Goal: Task Accomplishment & Management: Use online tool/utility

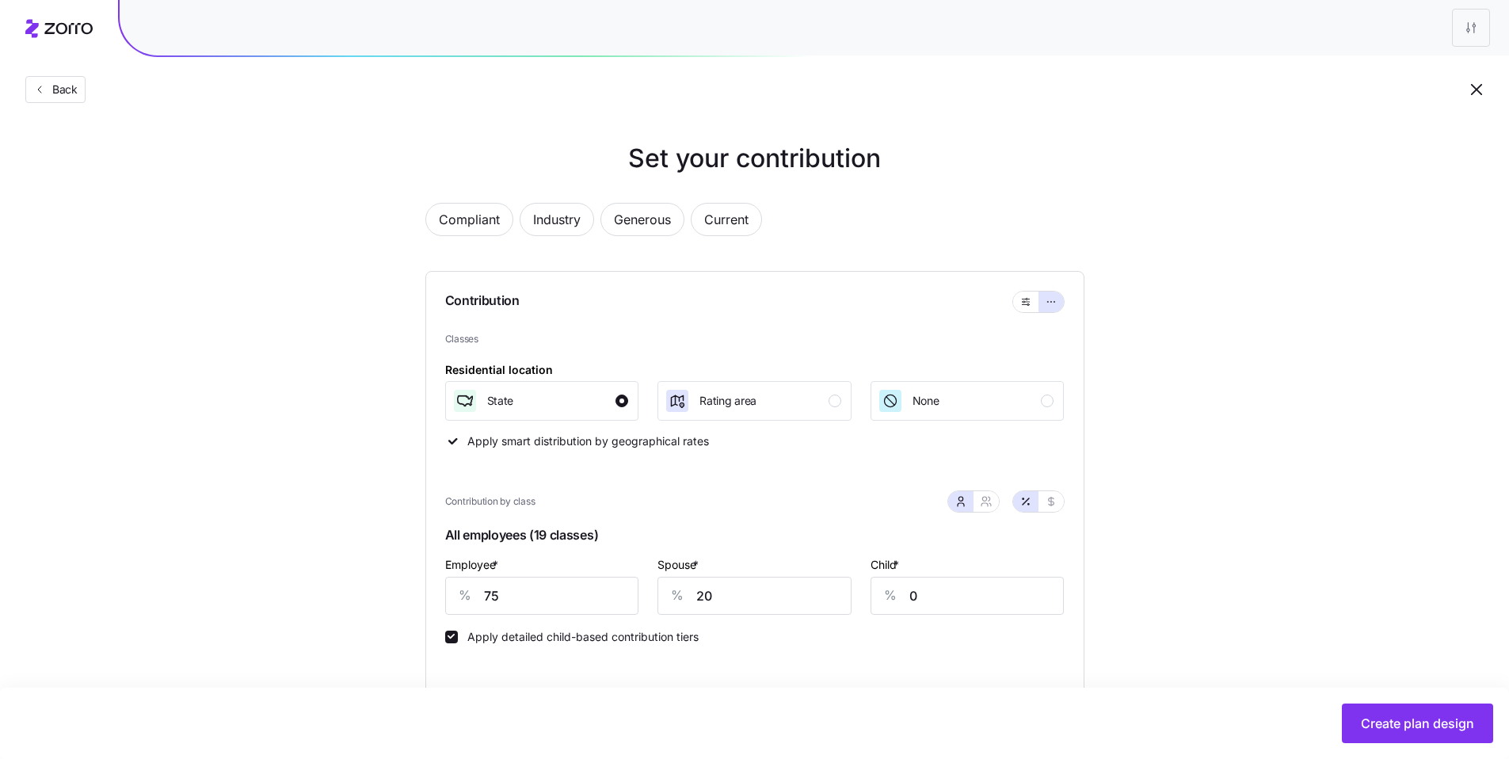
scroll to position [116, 0]
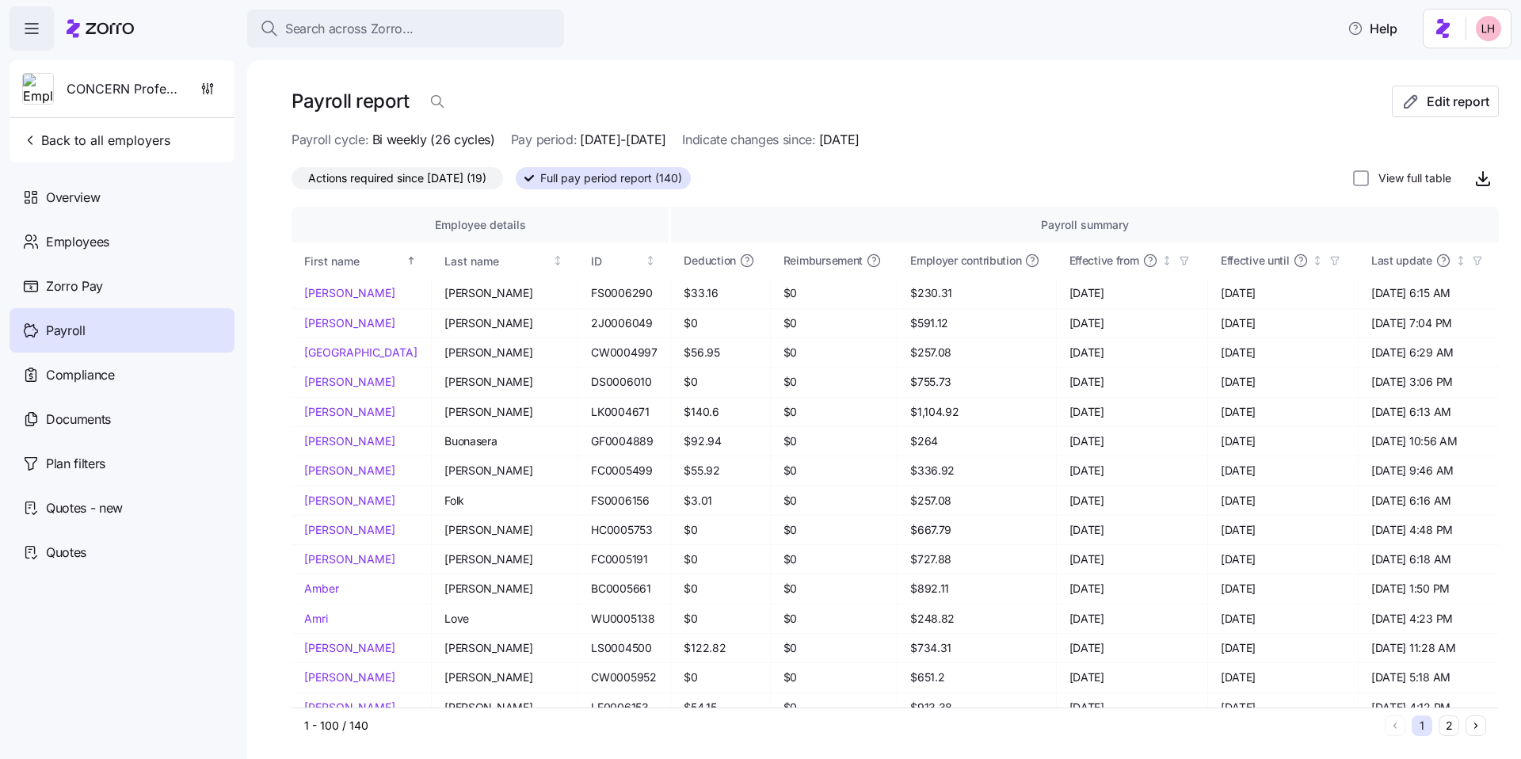
scroll to position [3, 0]
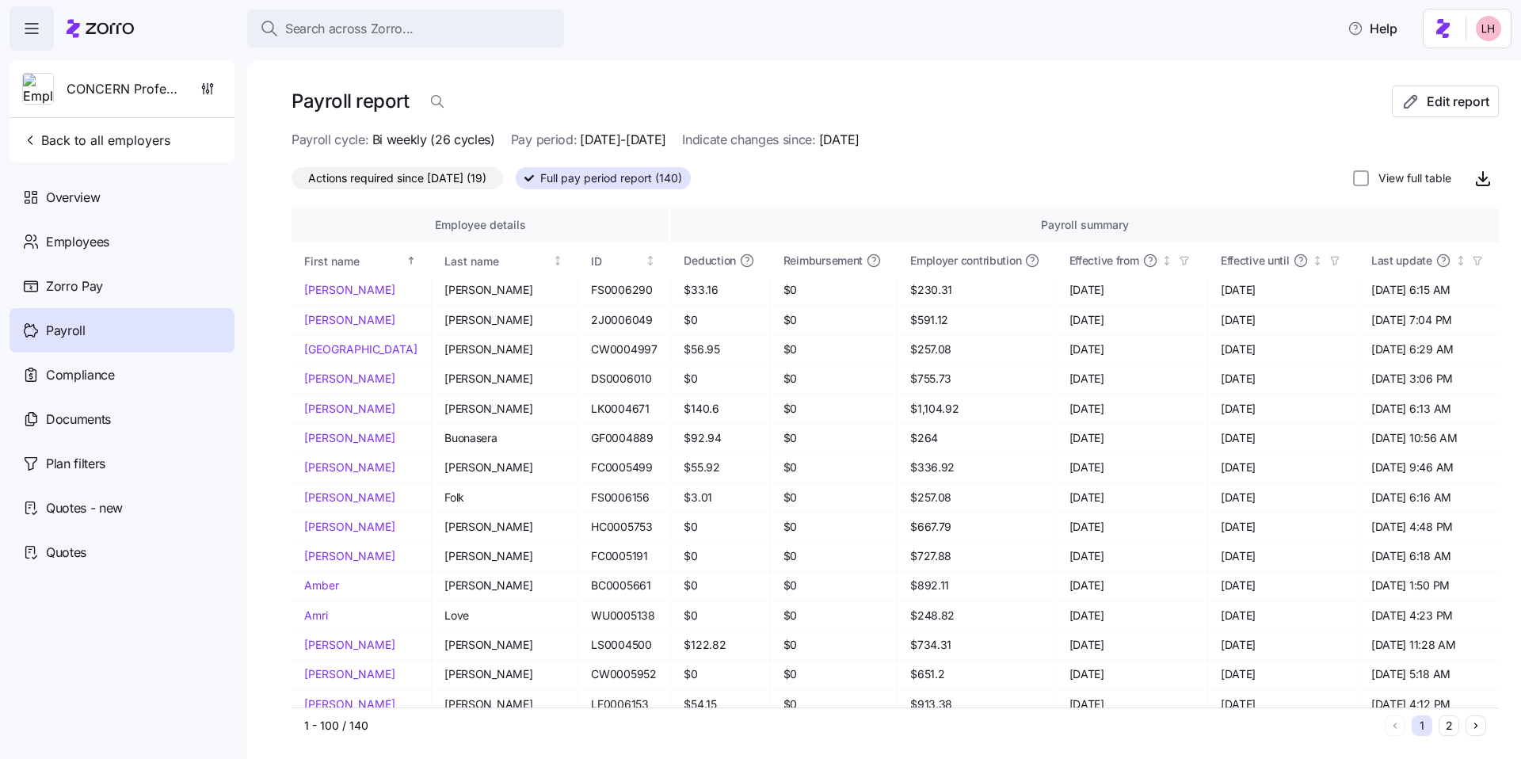
click at [395, 25] on span "Search across Zorro..." at bounding box center [349, 29] width 128 height 20
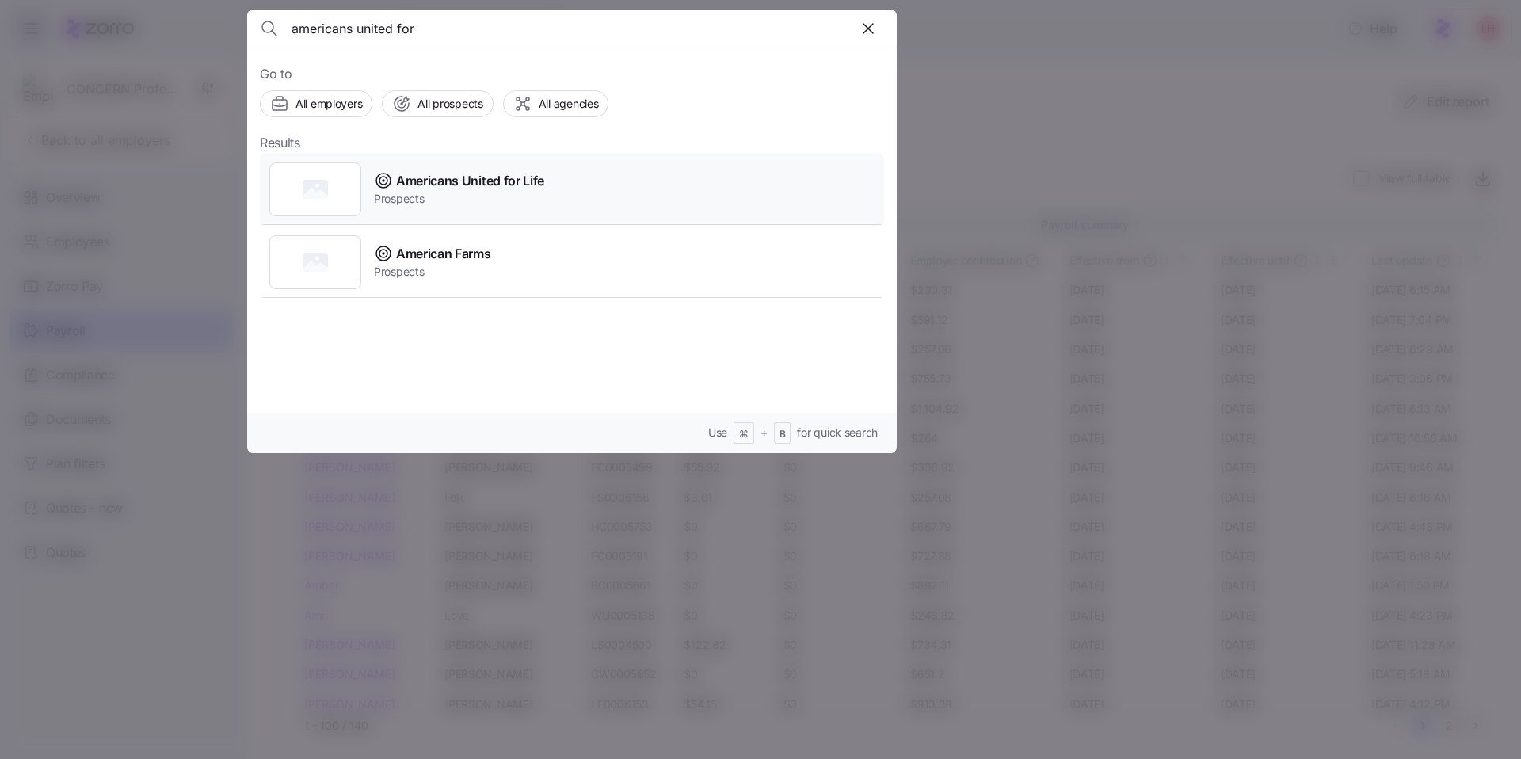
type input "americans united for"
click at [549, 192] on div "Americans United for Life Prospects" at bounding box center [572, 189] width 624 height 73
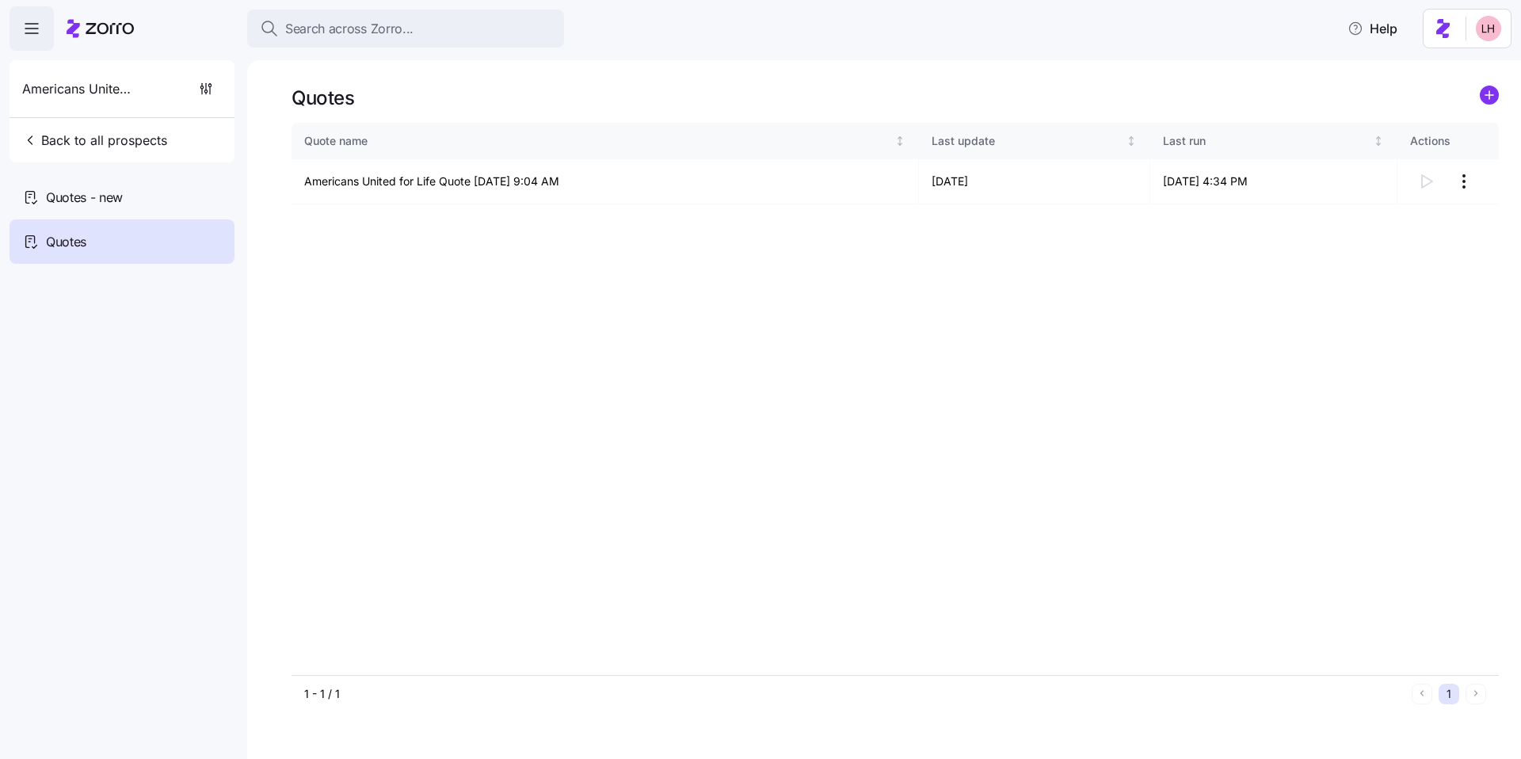
click at [1237, 357] on div "Quote name Last update Last run Actions Americans United for Life Quote 08/06/2…" at bounding box center [894, 399] width 1207 height 552
click at [1433, 177] on div at bounding box center [1448, 182] width 76 height 32
click at [1460, 177] on html "Search across Zorro... Help Americans United for Life Back to all prospects Quo…" at bounding box center [760, 374] width 1521 height 749
click at [1015, 324] on html "Search across Zorro... Help Americans United for Life Back to all prospects Quo…" at bounding box center [760, 374] width 1521 height 749
click at [49, 185] on div "Quotes - new" at bounding box center [122, 197] width 225 height 44
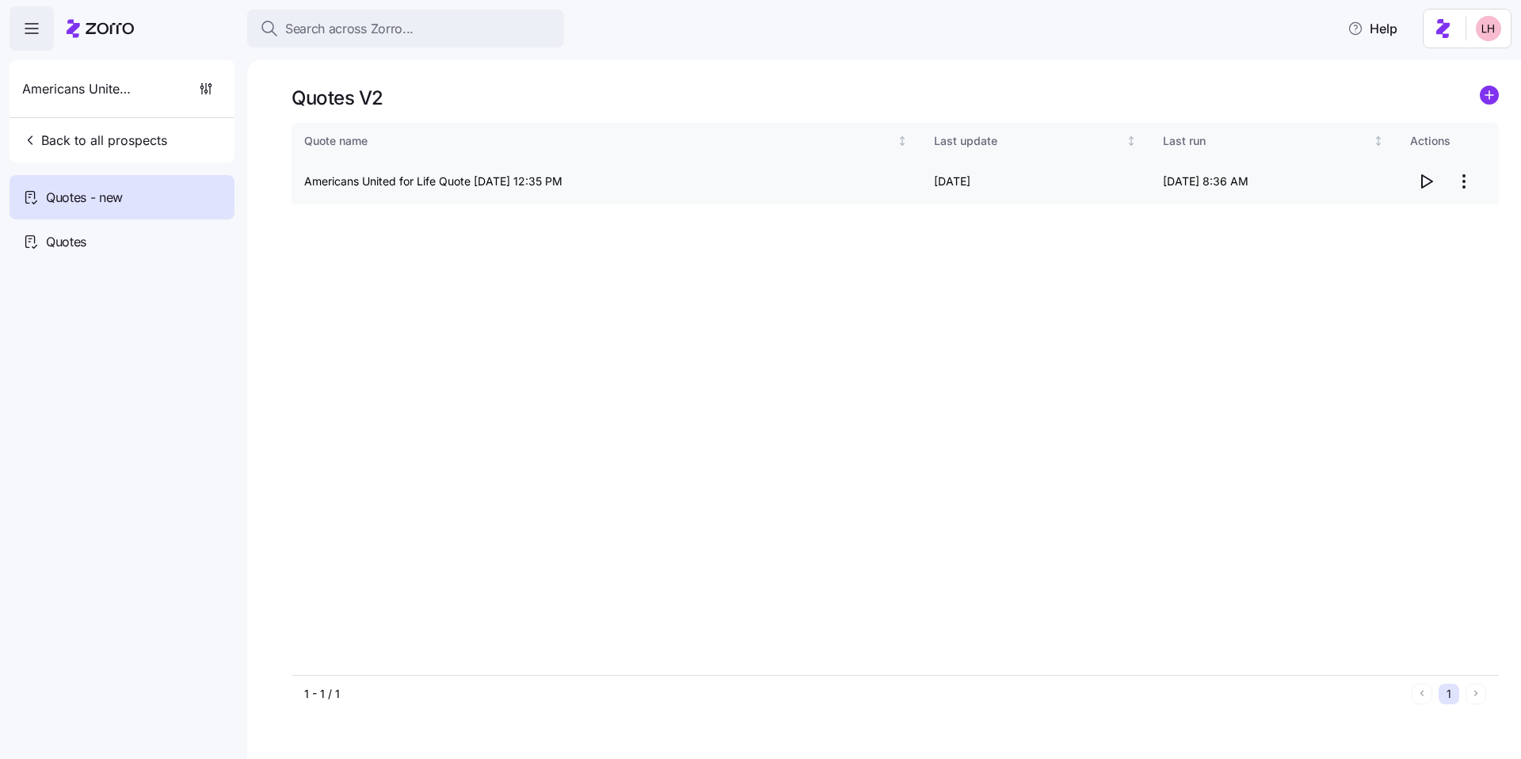
click at [1435, 181] on span "button" at bounding box center [1426, 181] width 30 height 30
click at [1465, 187] on html "Search across Zorro... Help Americans United for Life Back to all prospects Quo…" at bounding box center [760, 374] width 1521 height 749
click at [1418, 214] on div "Edit quote" at bounding box center [1400, 220] width 146 height 25
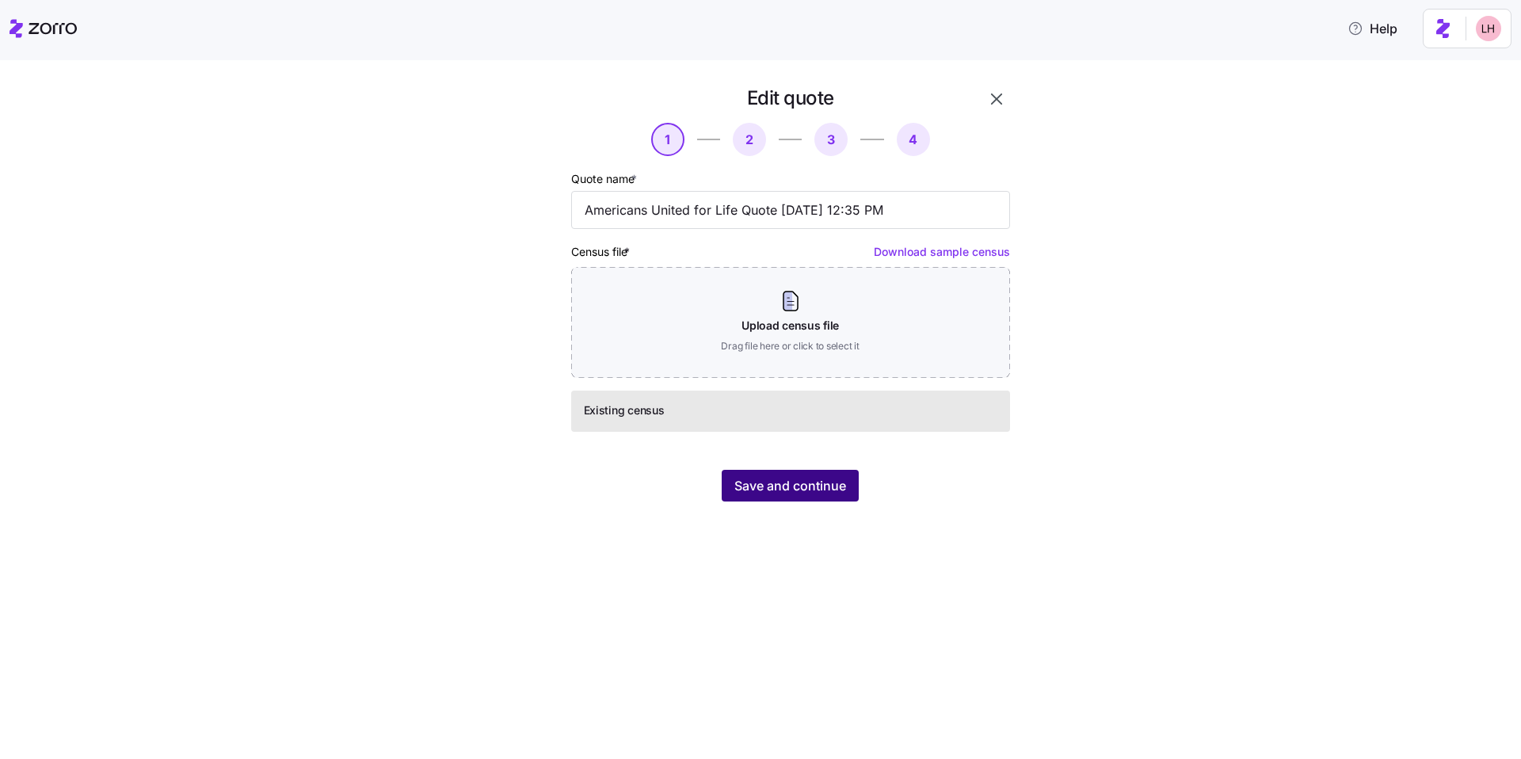
click at [821, 484] on span "Save and continue" at bounding box center [790, 485] width 112 height 19
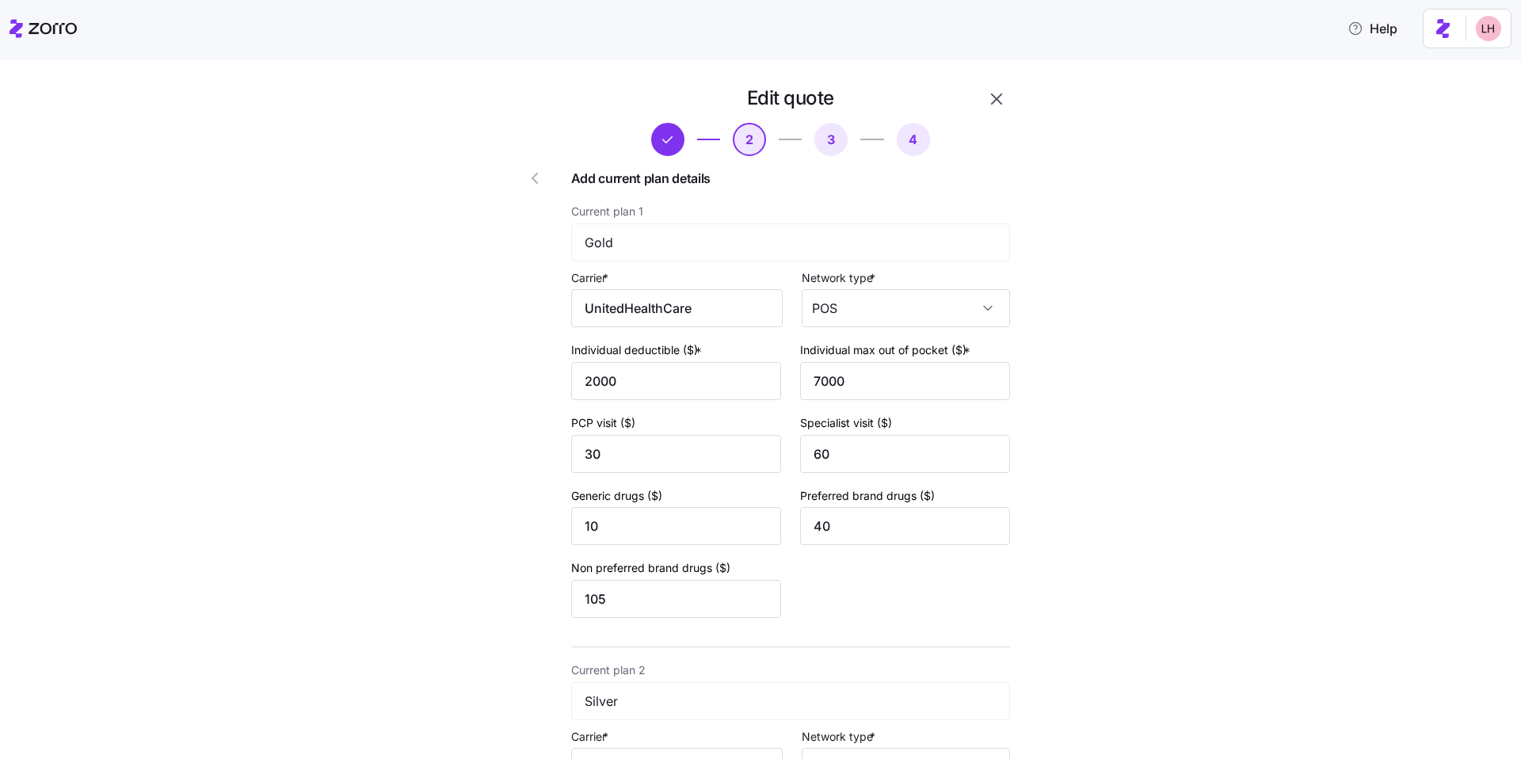
scroll to position [474, 0]
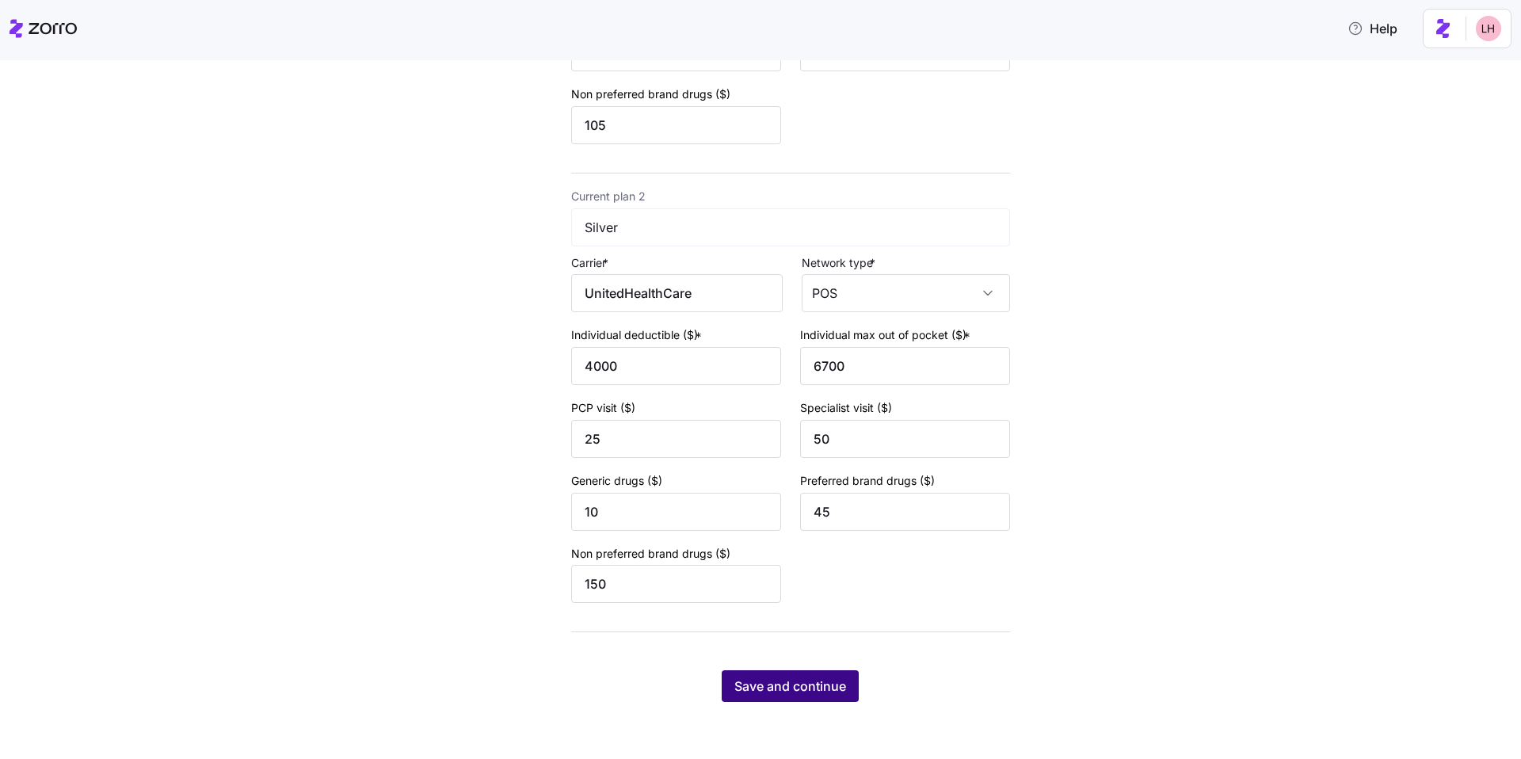
click at [807, 687] on span "Save and continue" at bounding box center [790, 685] width 112 height 19
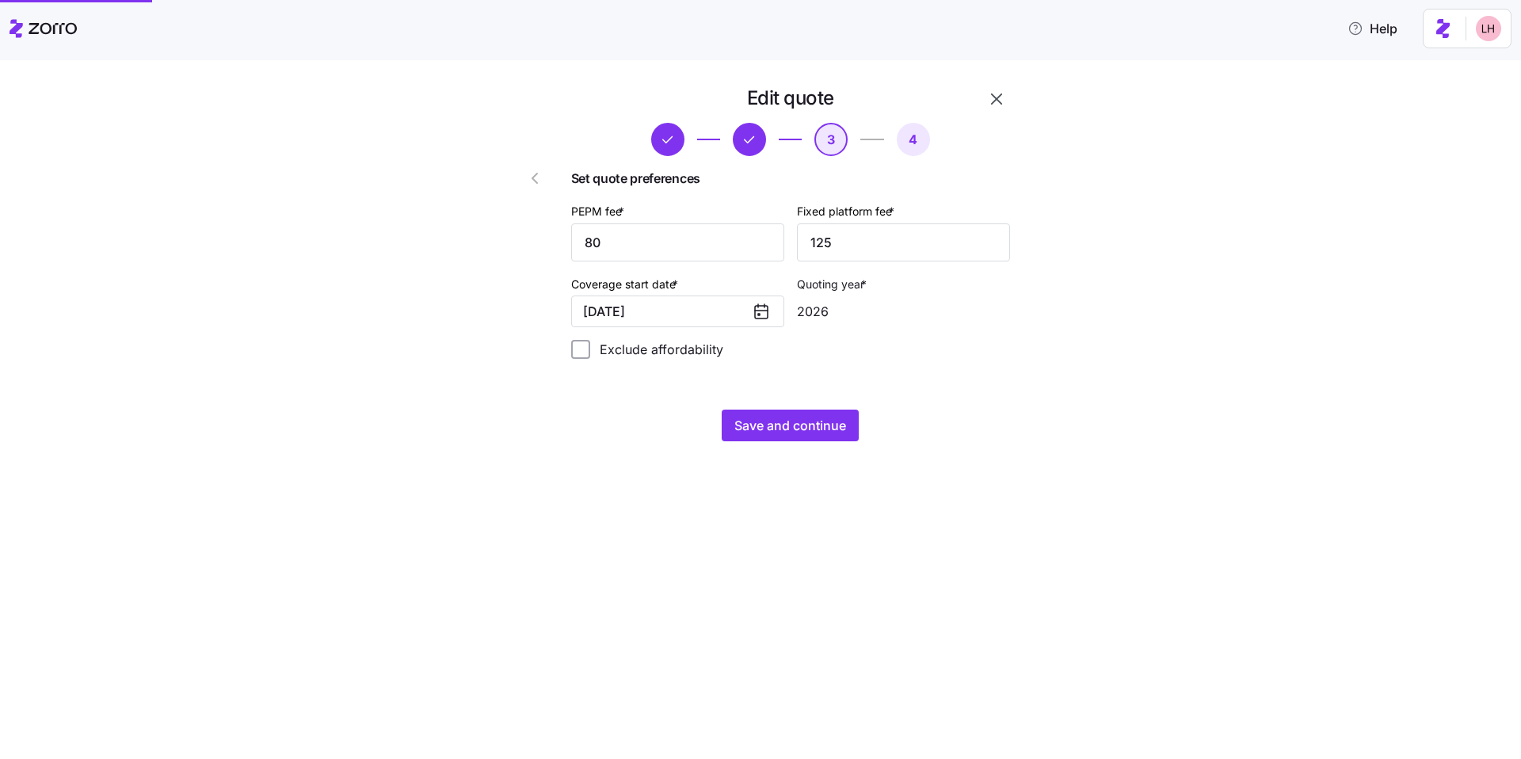
scroll to position [0, 0]
click at [998, 101] on icon "button" at bounding box center [996, 98] width 11 height 11
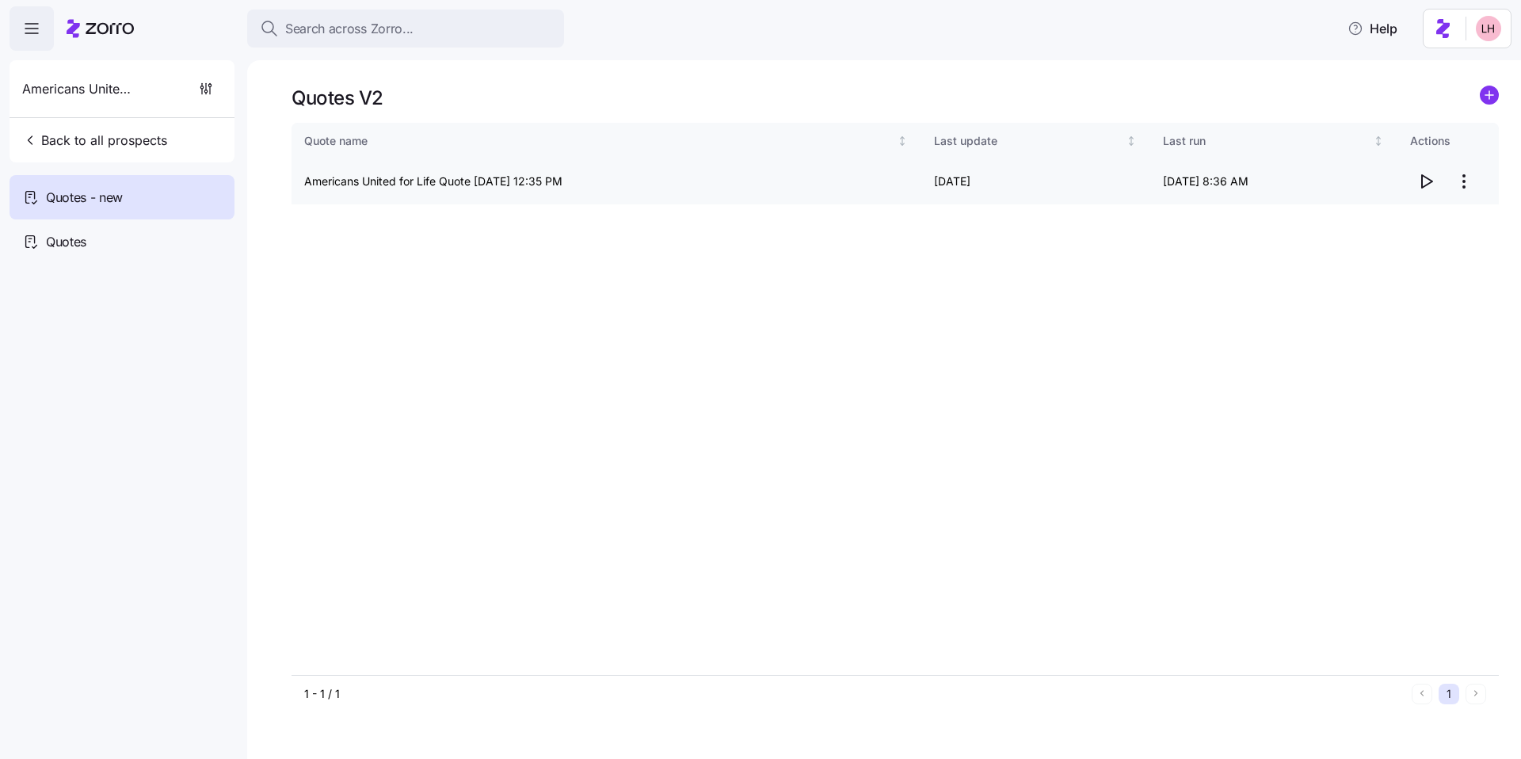
click at [1423, 192] on span "button" at bounding box center [1426, 181] width 30 height 30
click at [1430, 181] on icon "button" at bounding box center [1425, 181] width 19 height 19
click at [1427, 180] on icon "button" at bounding box center [1425, 181] width 19 height 19
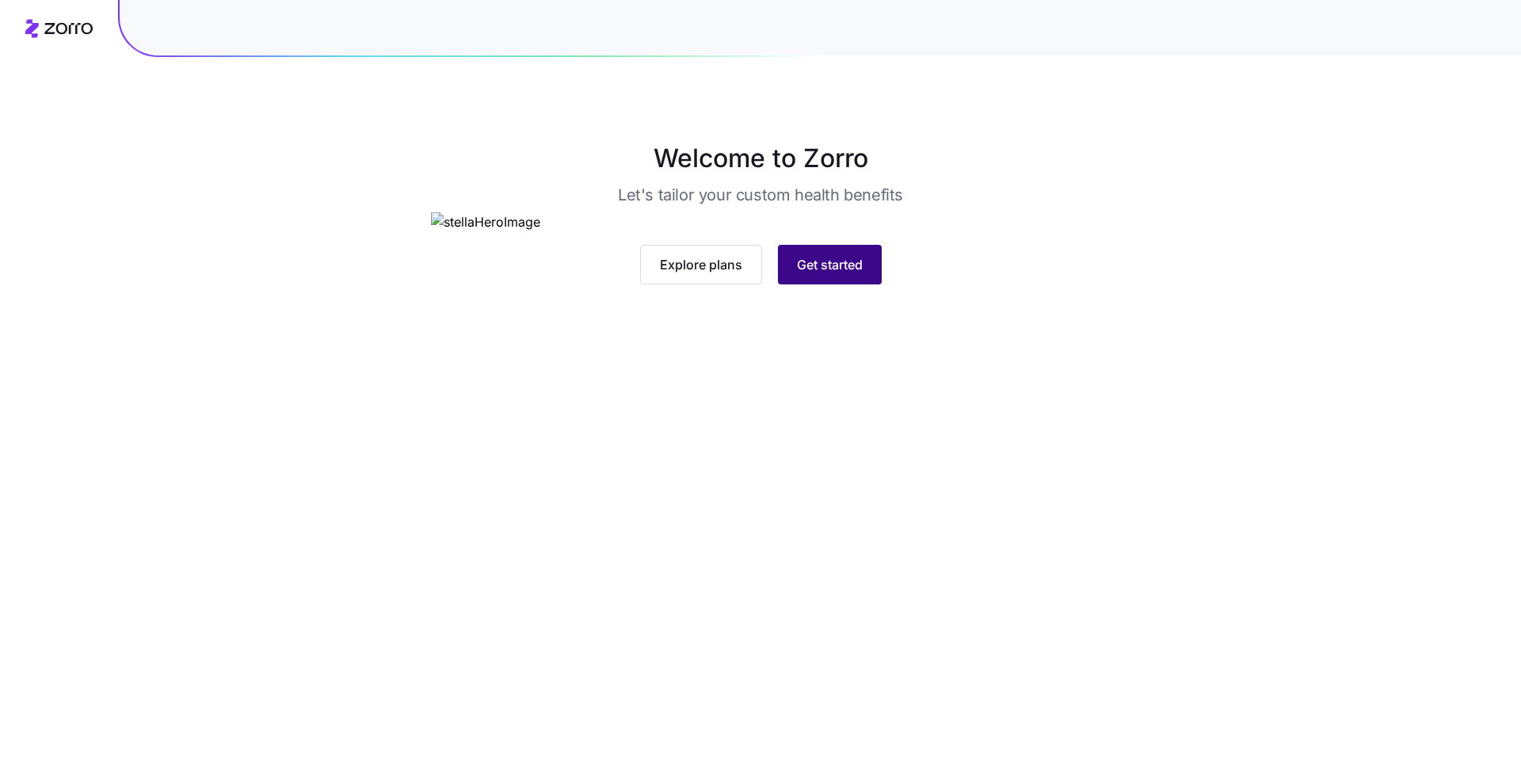
click at [864, 284] on button "Get started" at bounding box center [830, 265] width 104 height 40
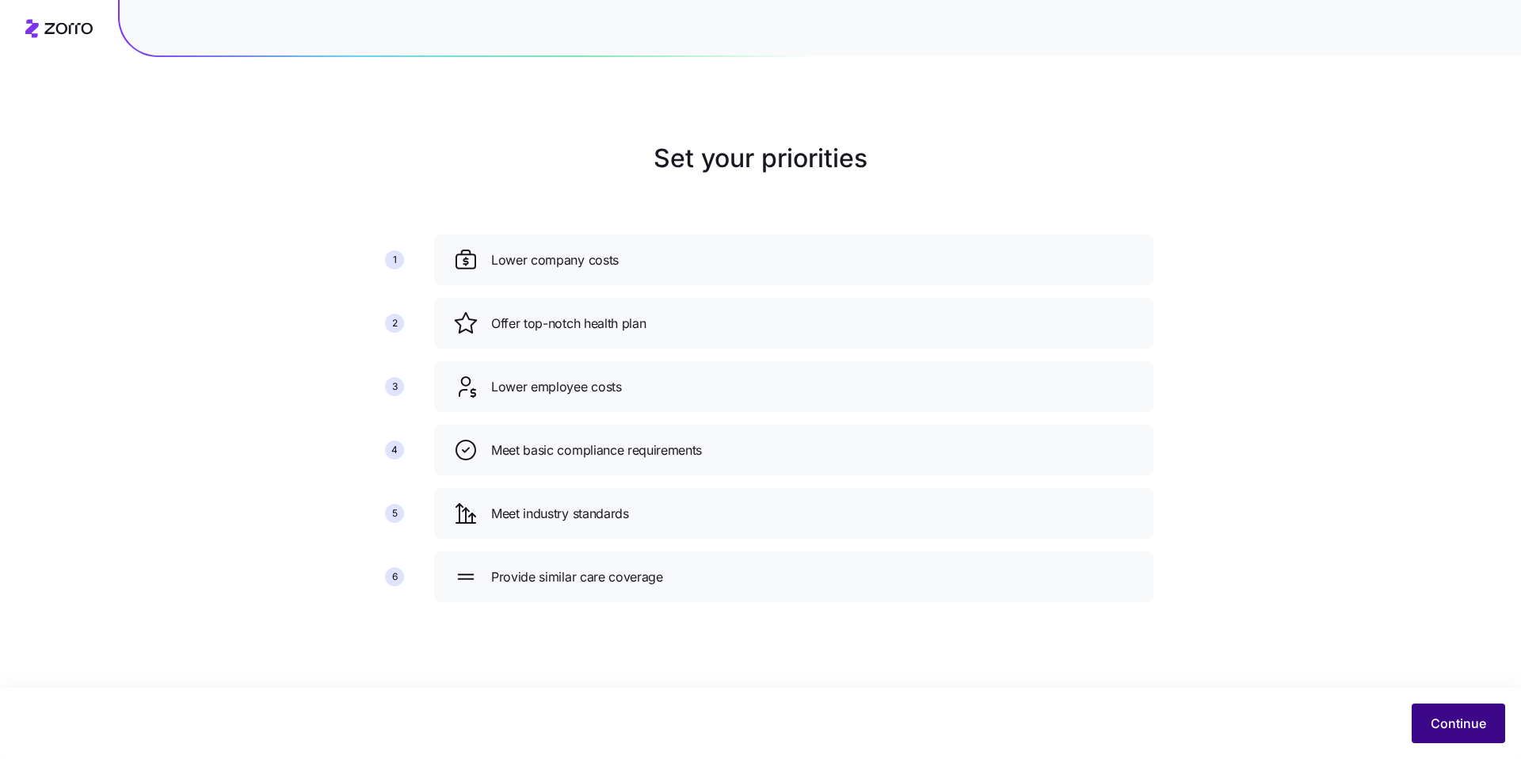
click at [1482, 722] on span "Continue" at bounding box center [1457, 723] width 55 height 19
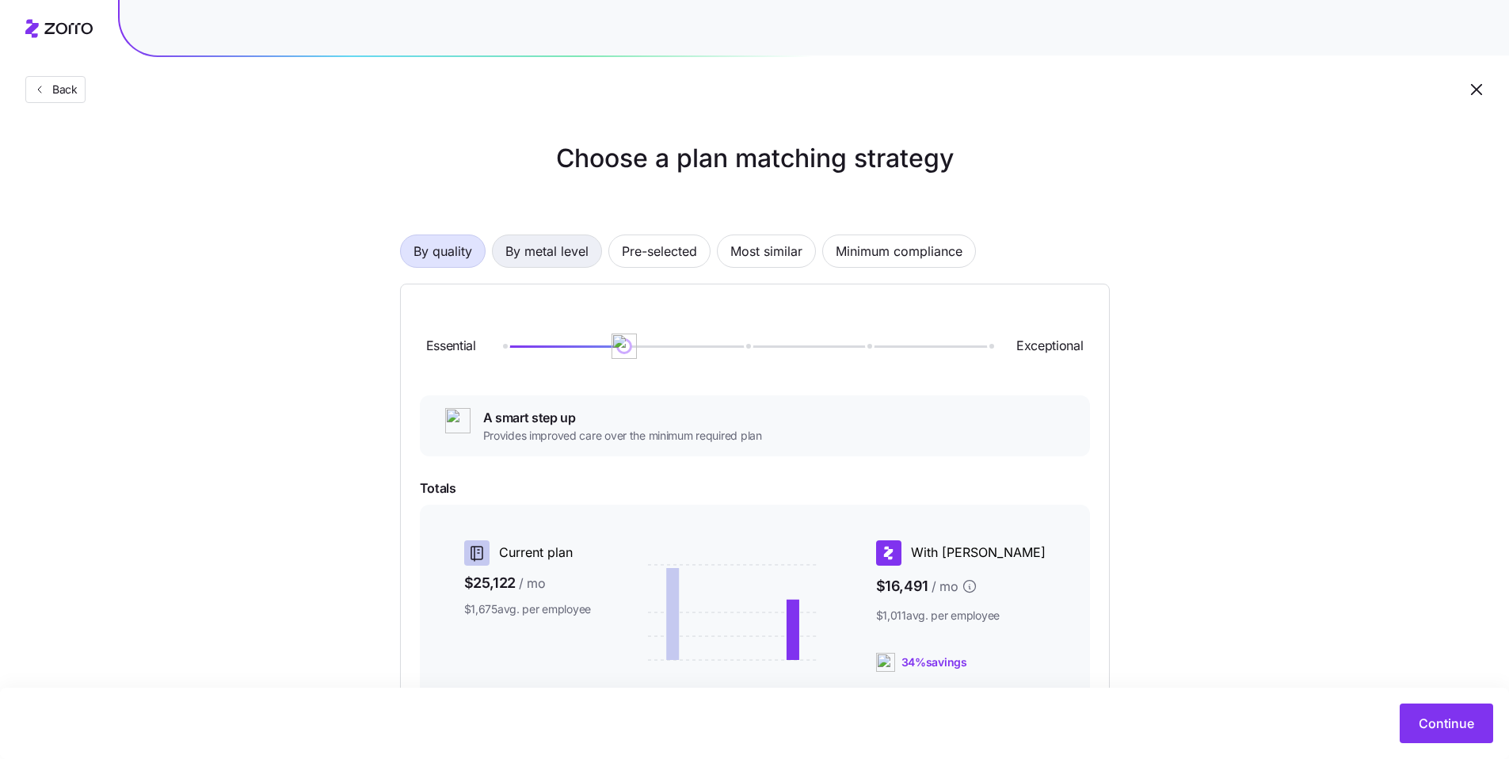
click at [573, 259] on span "By metal level" at bounding box center [546, 251] width 83 height 32
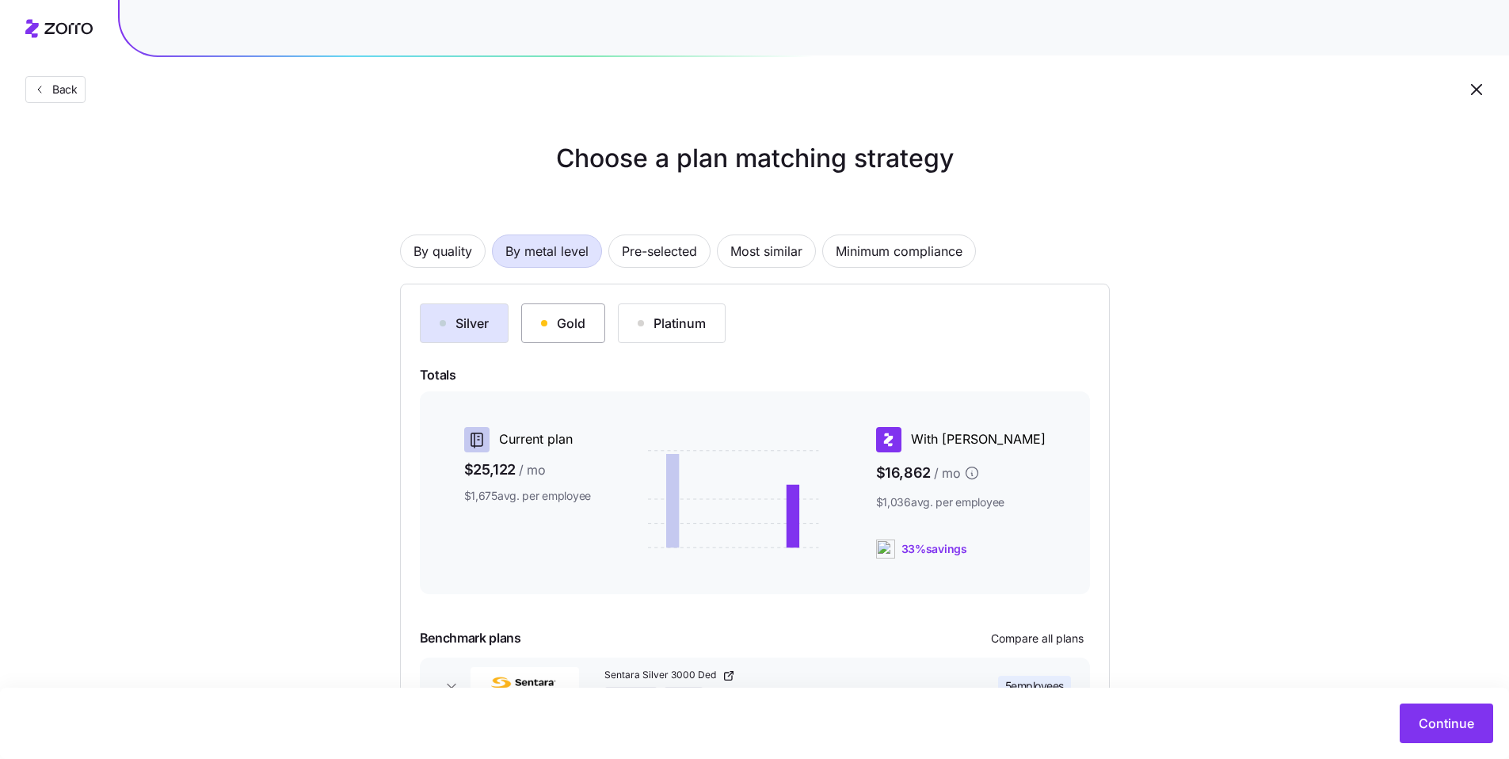
click at [568, 316] on div "Gold" at bounding box center [563, 323] width 44 height 19
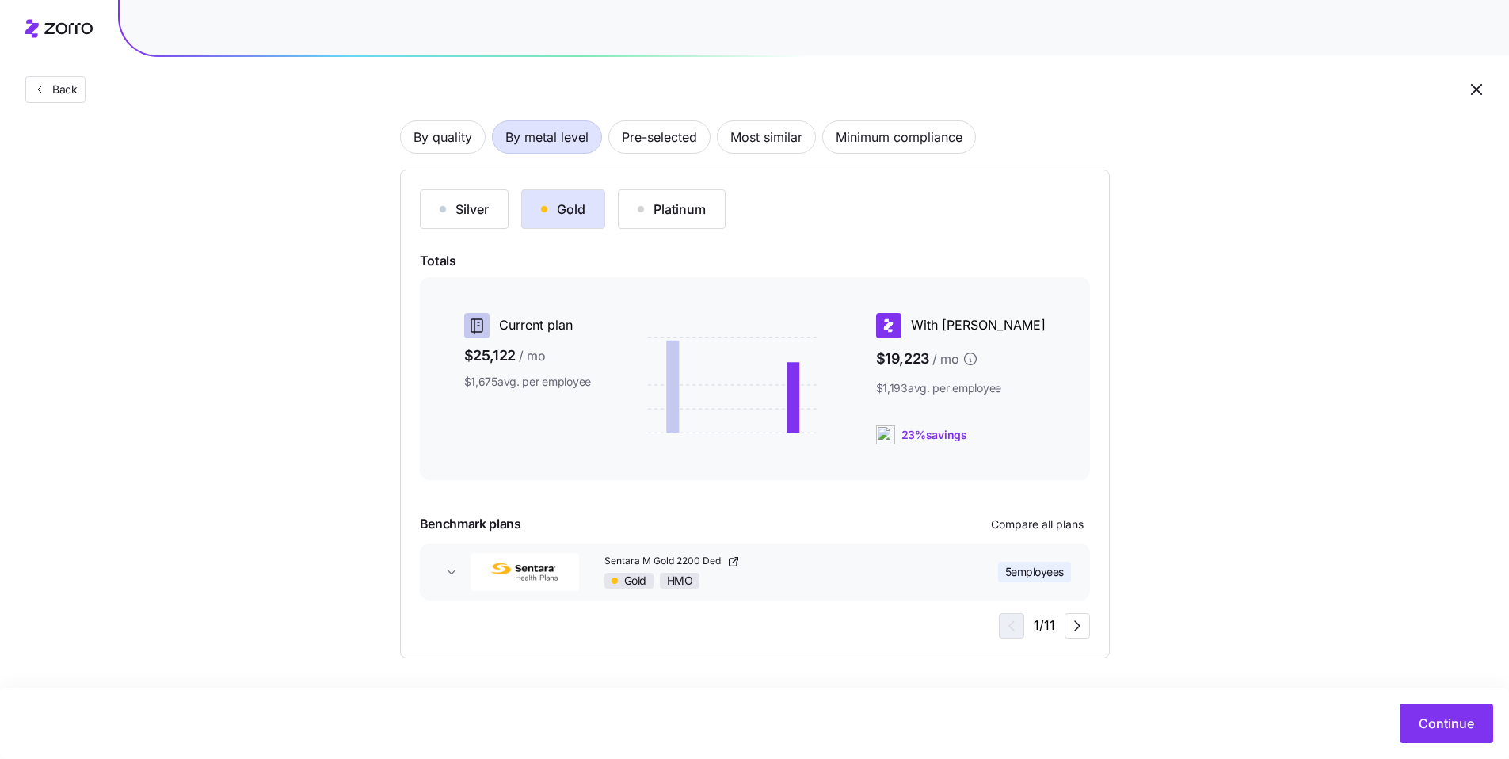
scroll to position [115, 0]
click at [1448, 709] on button "Continue" at bounding box center [1445, 723] width 93 height 40
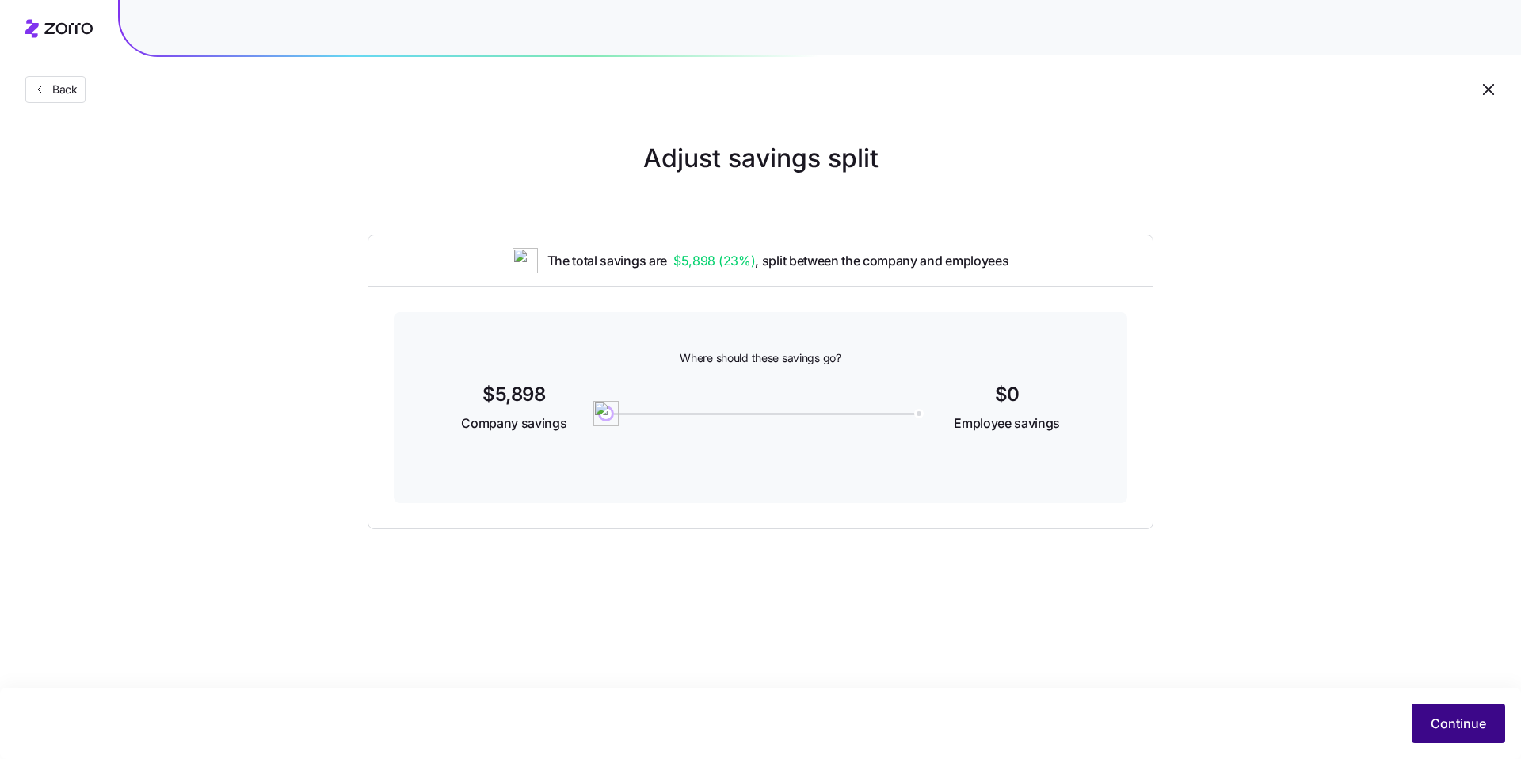
click at [1449, 720] on span "Continue" at bounding box center [1457, 723] width 55 height 19
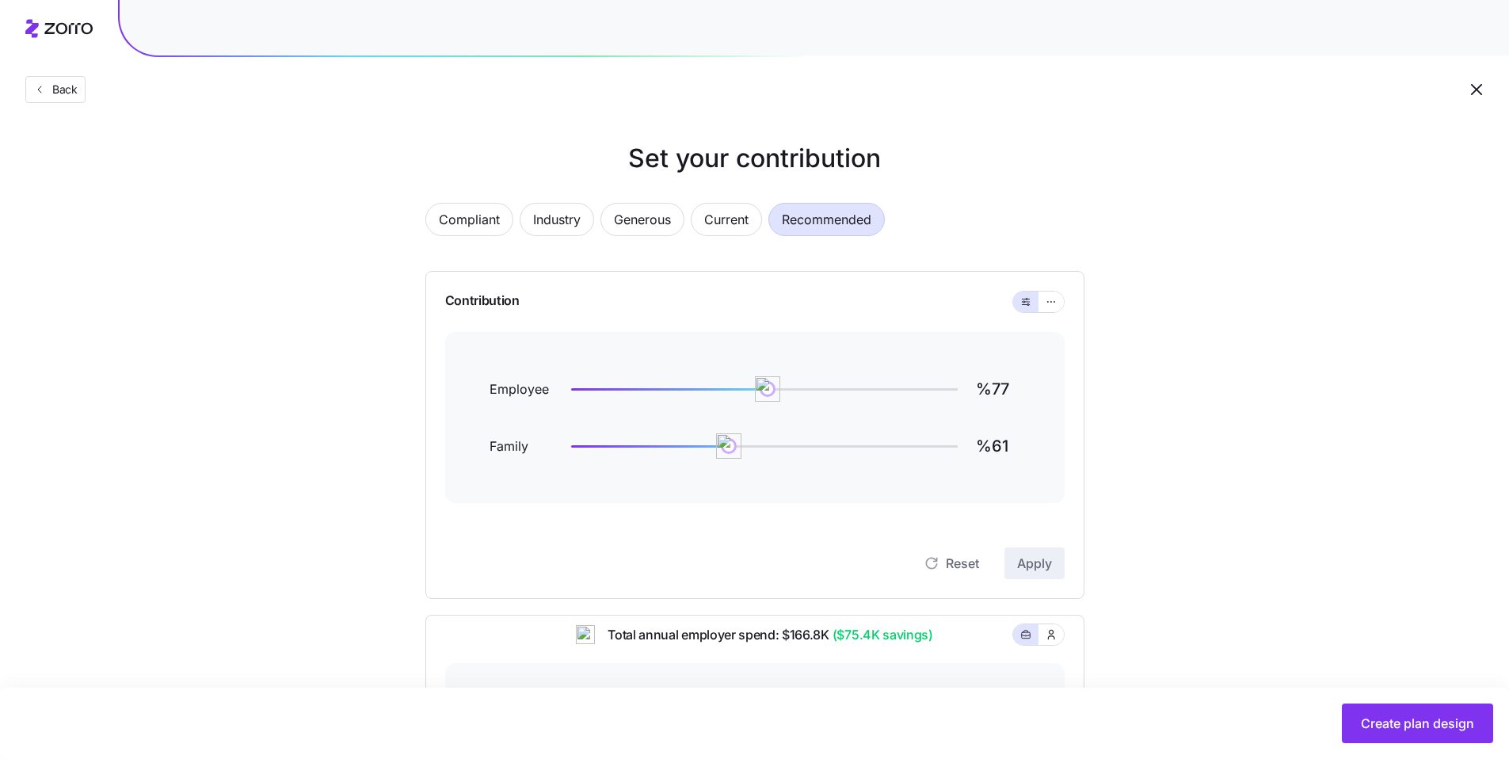
scroll to position [125, 0]
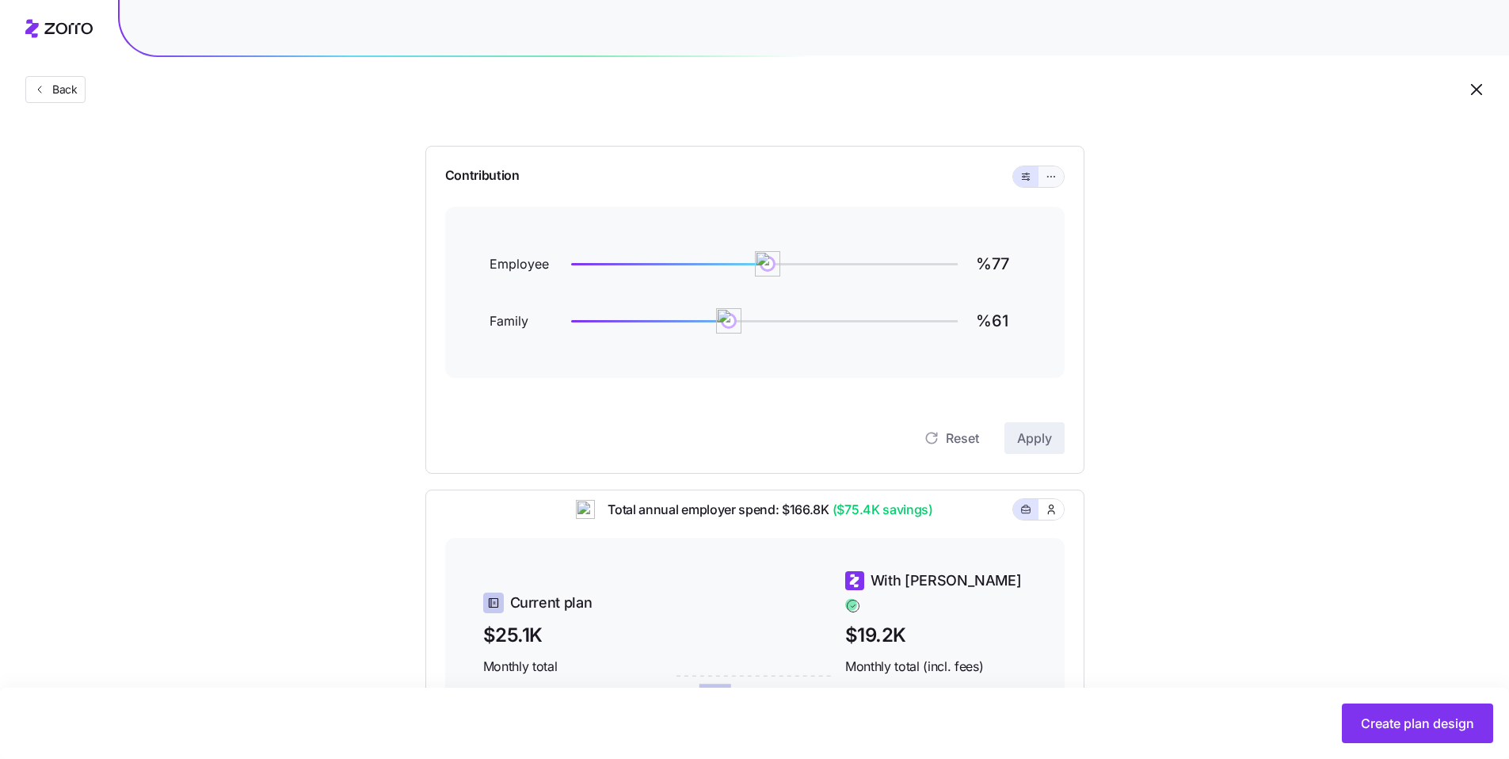
click at [1048, 184] on button "button" at bounding box center [1050, 176] width 25 height 21
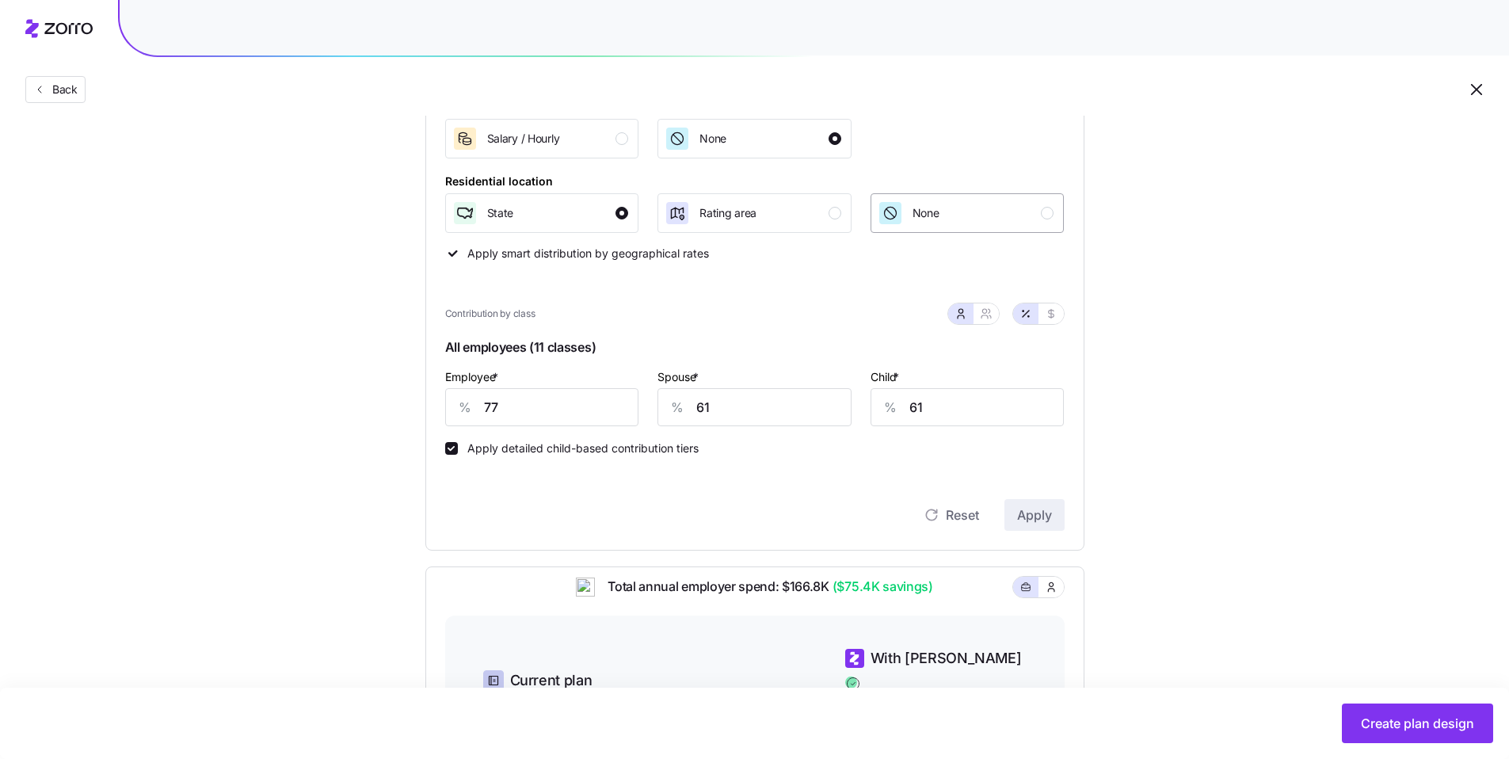
scroll to position [263, 0]
click at [992, 314] on button "button" at bounding box center [986, 313] width 13 height 13
type input "69"
type input "70"
click at [438, 401] on div "Contribution Classes Work status Salary / Hourly None Residential location Stat…" at bounding box center [754, 279] width 659 height 542
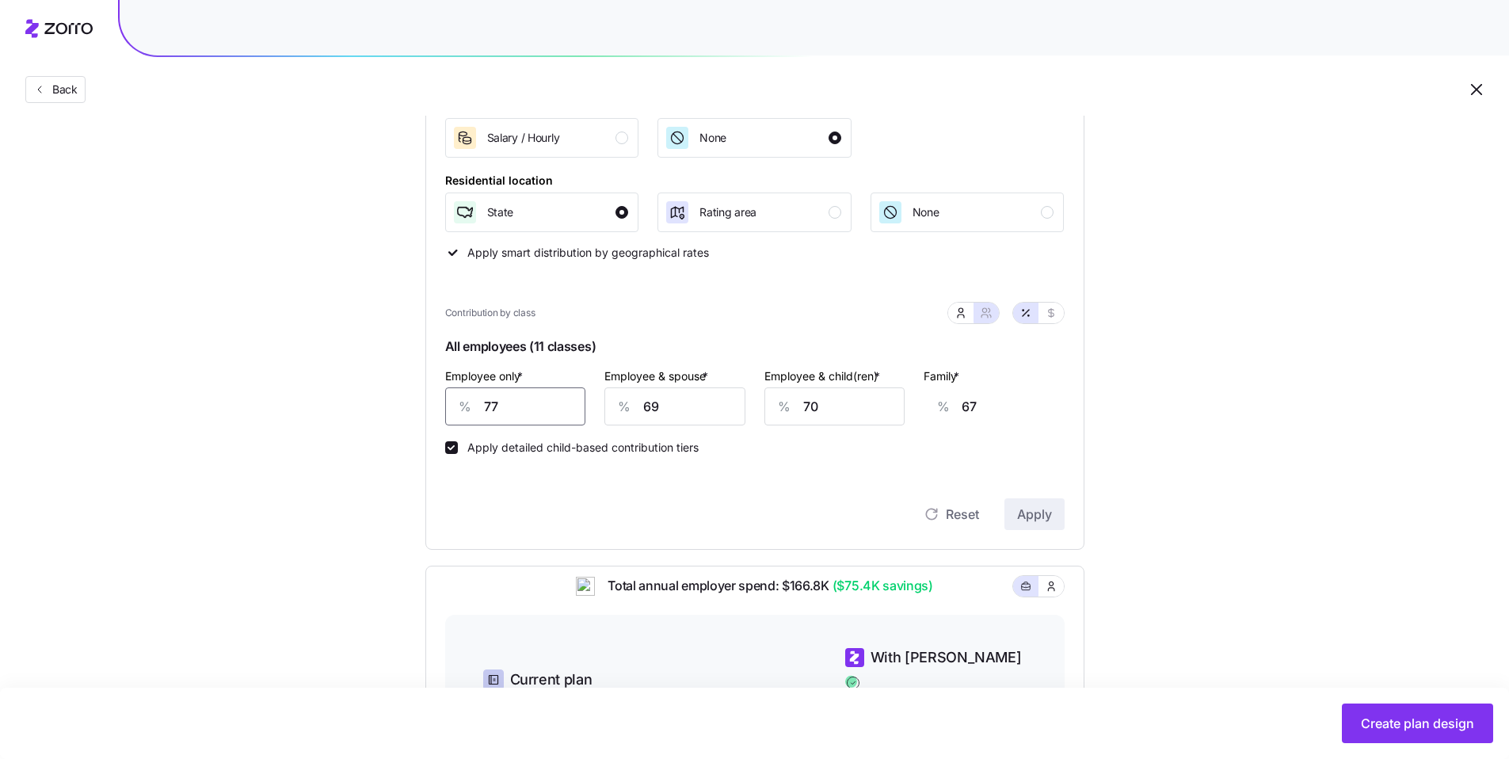
type input "8"
type input "92"
type input "85"
type input "64"
type input "85"
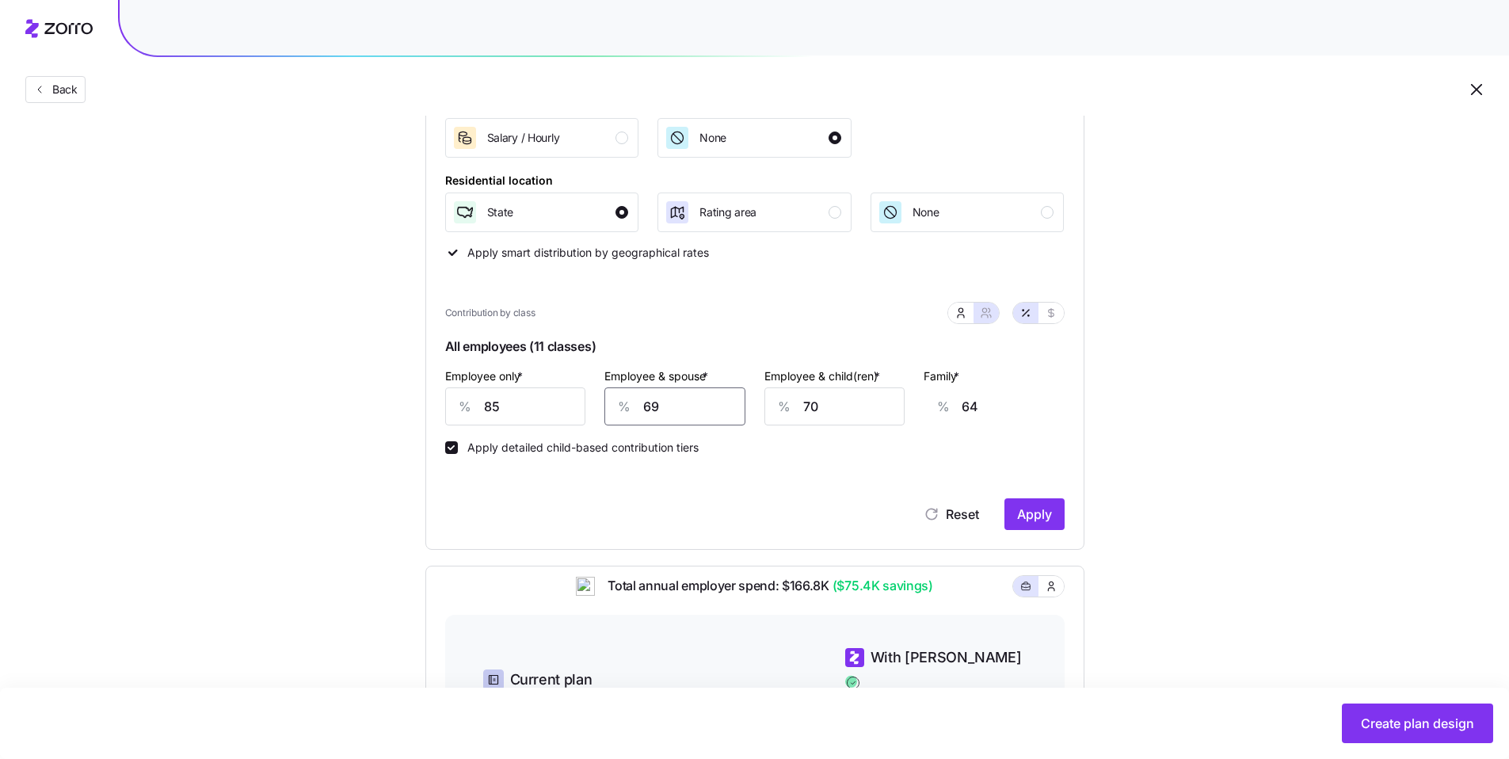
type input "7"
type input "18"
type input "75"
type input "68"
type input "75"
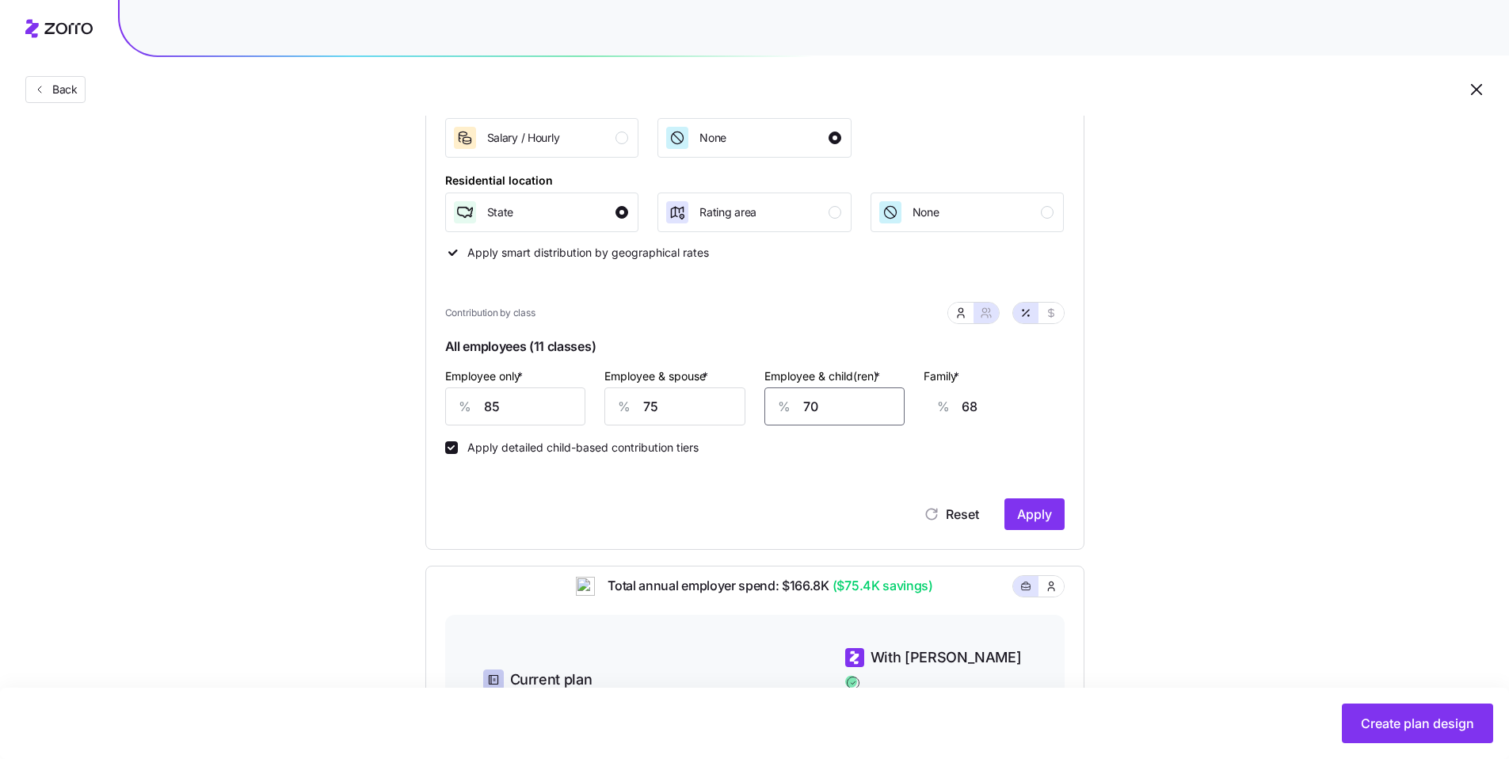
type input "7"
type input "29"
type input "75"
type input "71"
type input "75"
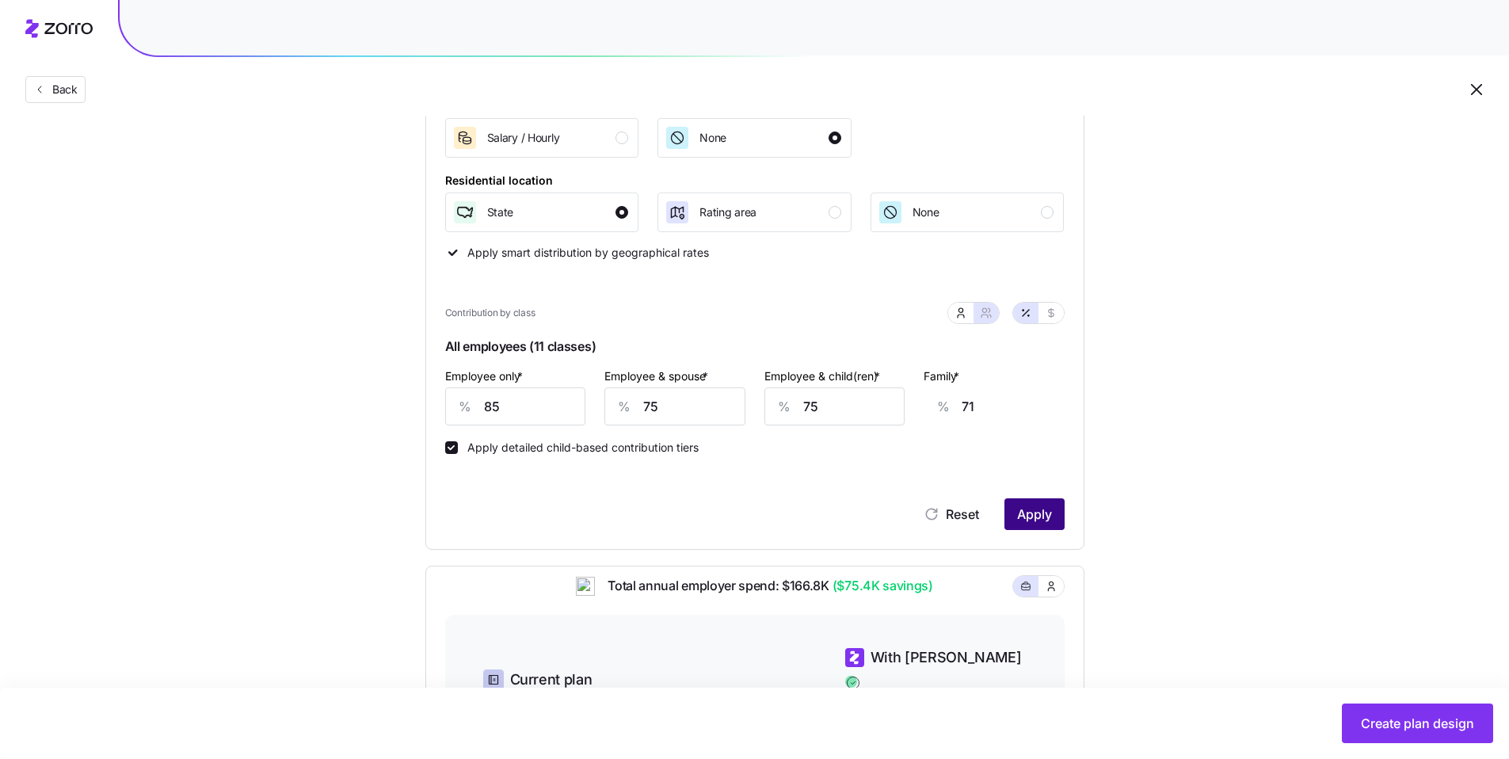
click at [1039, 512] on span "Apply" at bounding box center [1034, 514] width 35 height 19
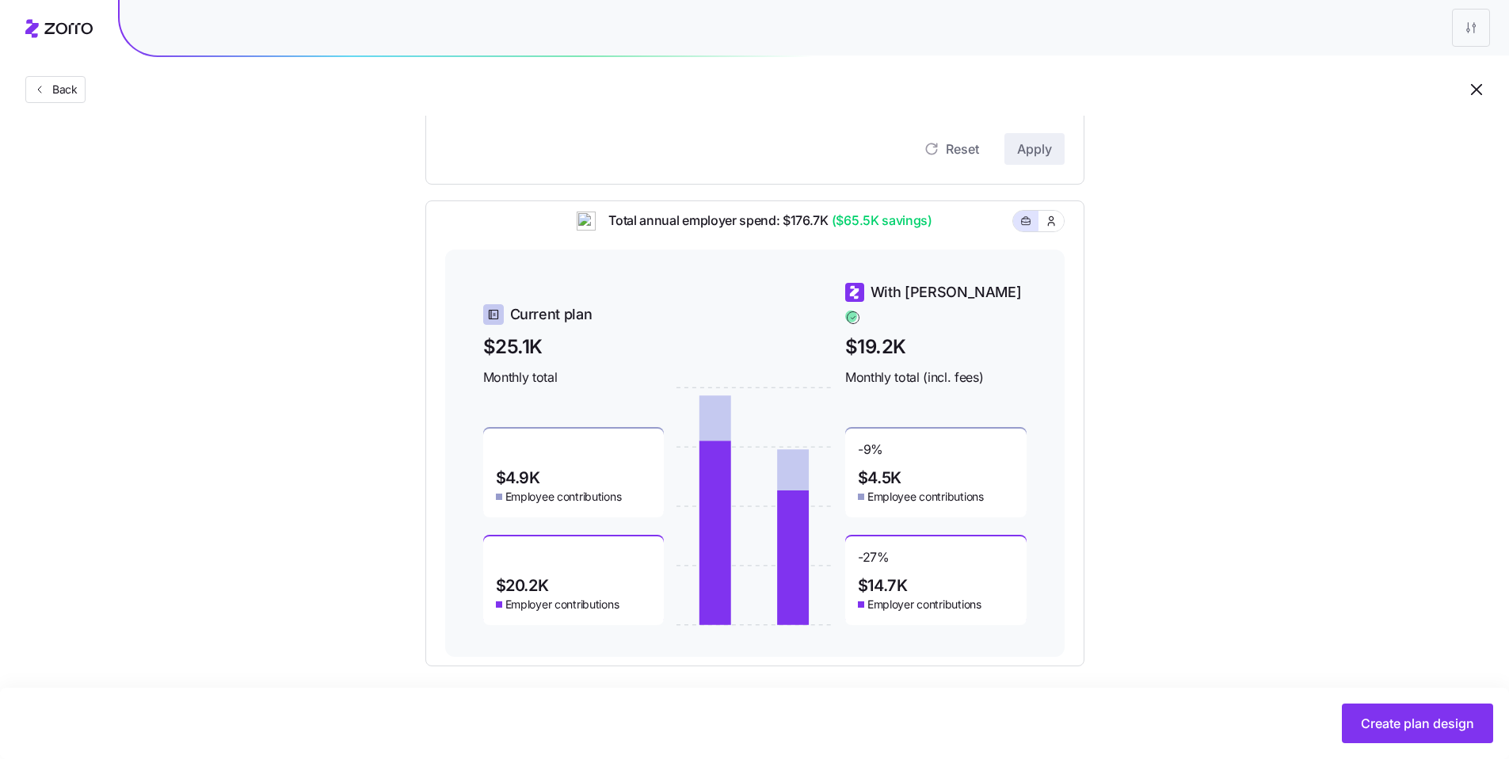
scroll to position [637, 0]
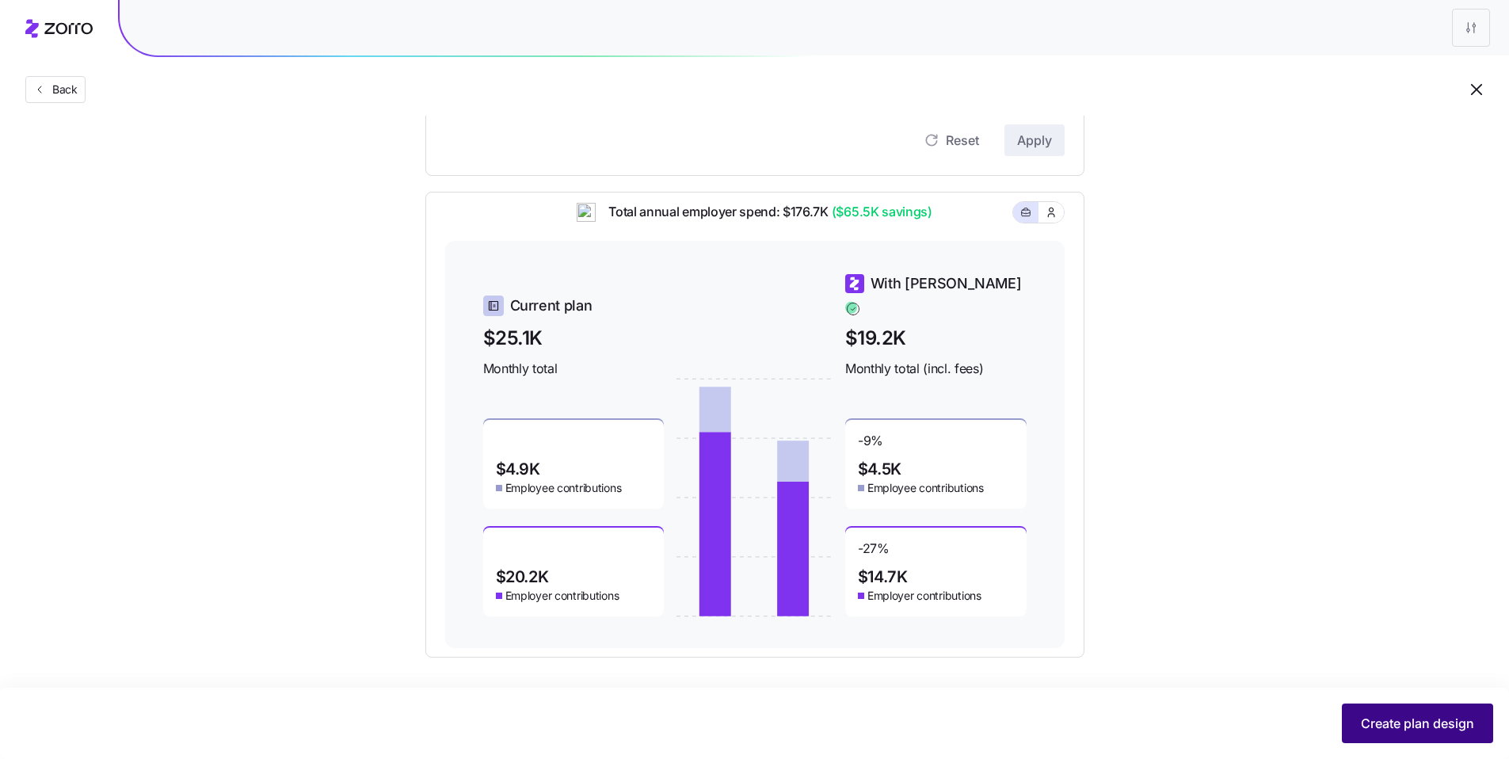
click at [1412, 719] on span "Create plan design" at bounding box center [1417, 723] width 113 height 19
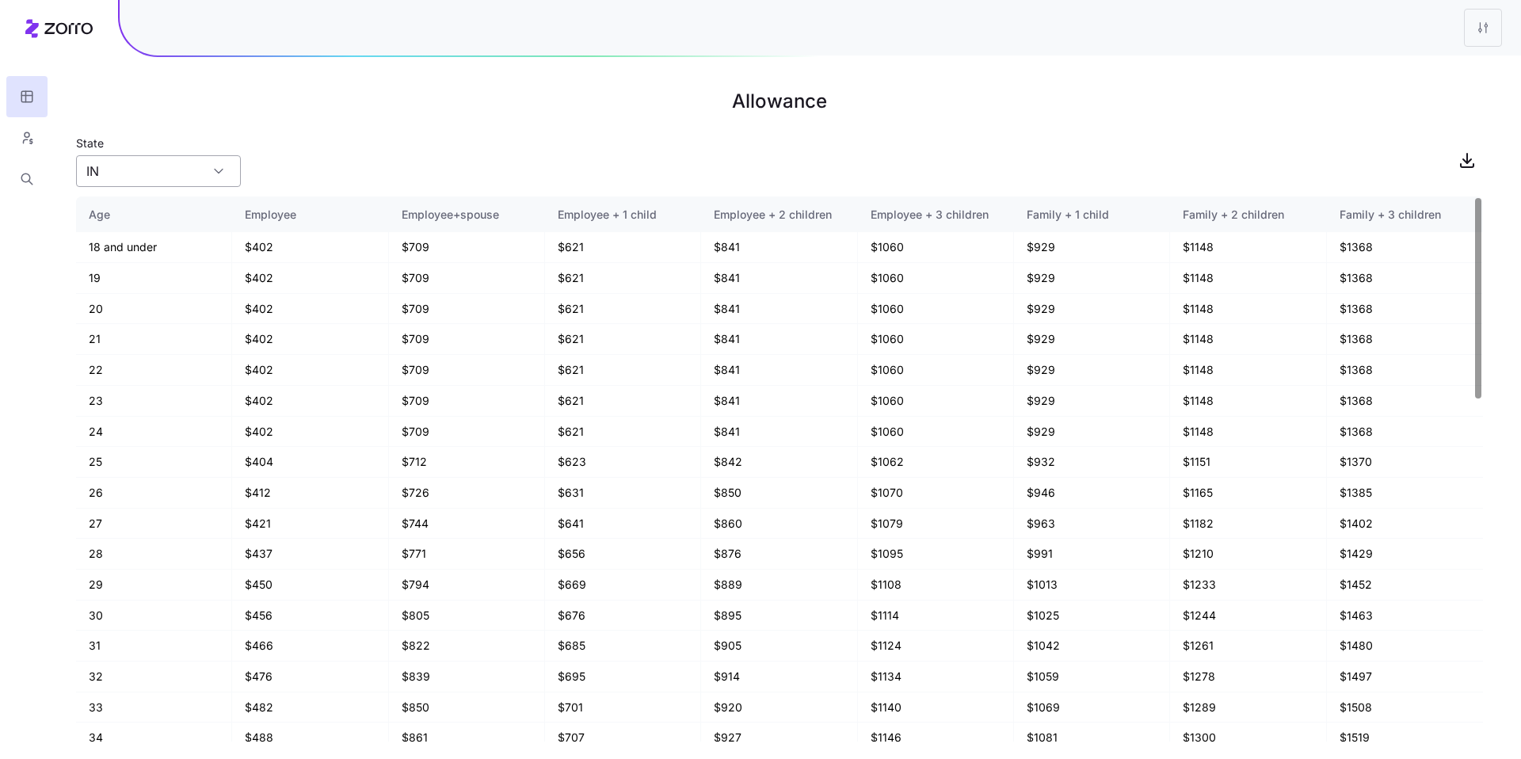
click at [231, 175] on input "IN" at bounding box center [158, 171] width 165 height 32
click at [360, 169] on div "State IN" at bounding box center [779, 160] width 1407 height 54
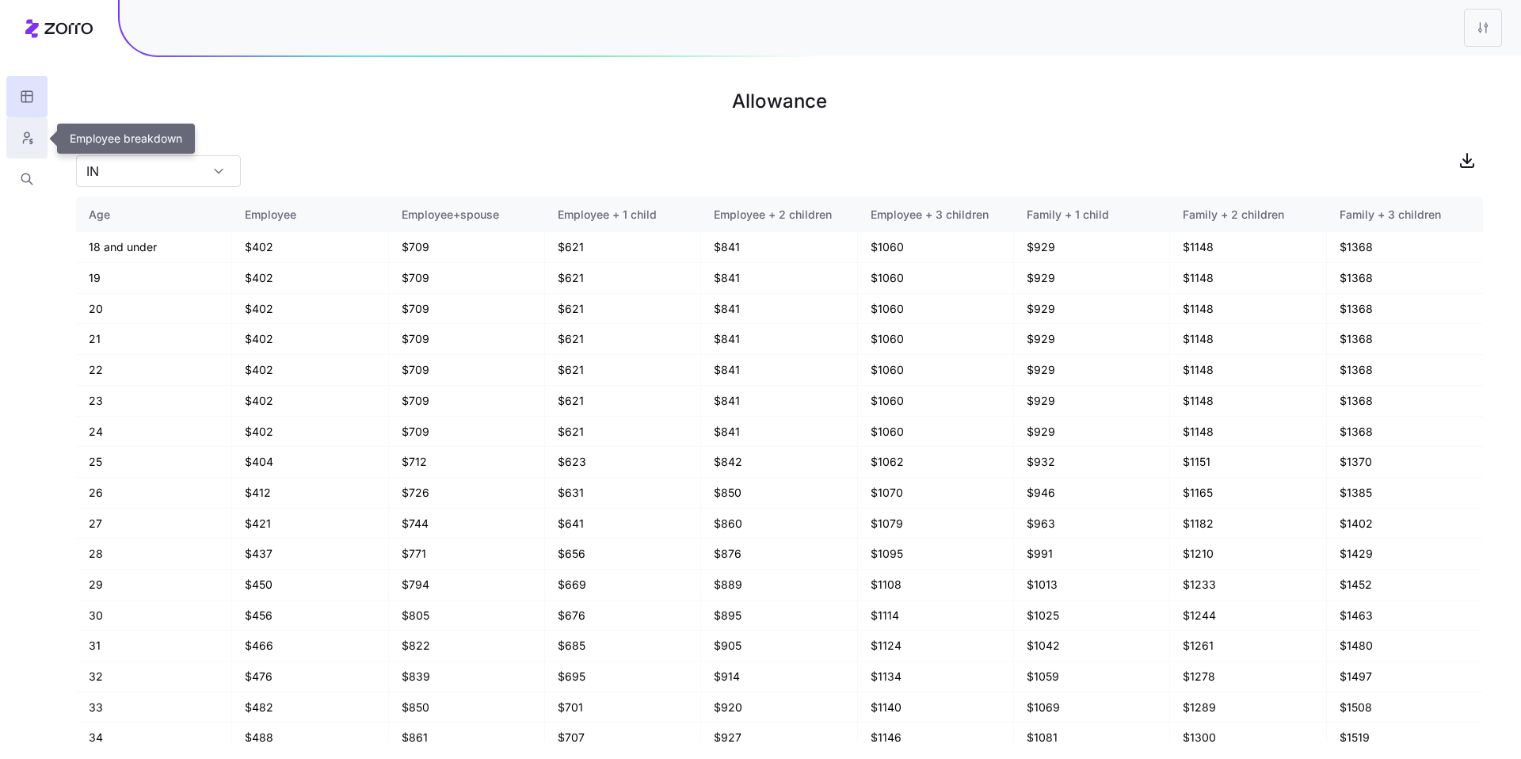
click at [40, 140] on button "button" at bounding box center [26, 137] width 41 height 41
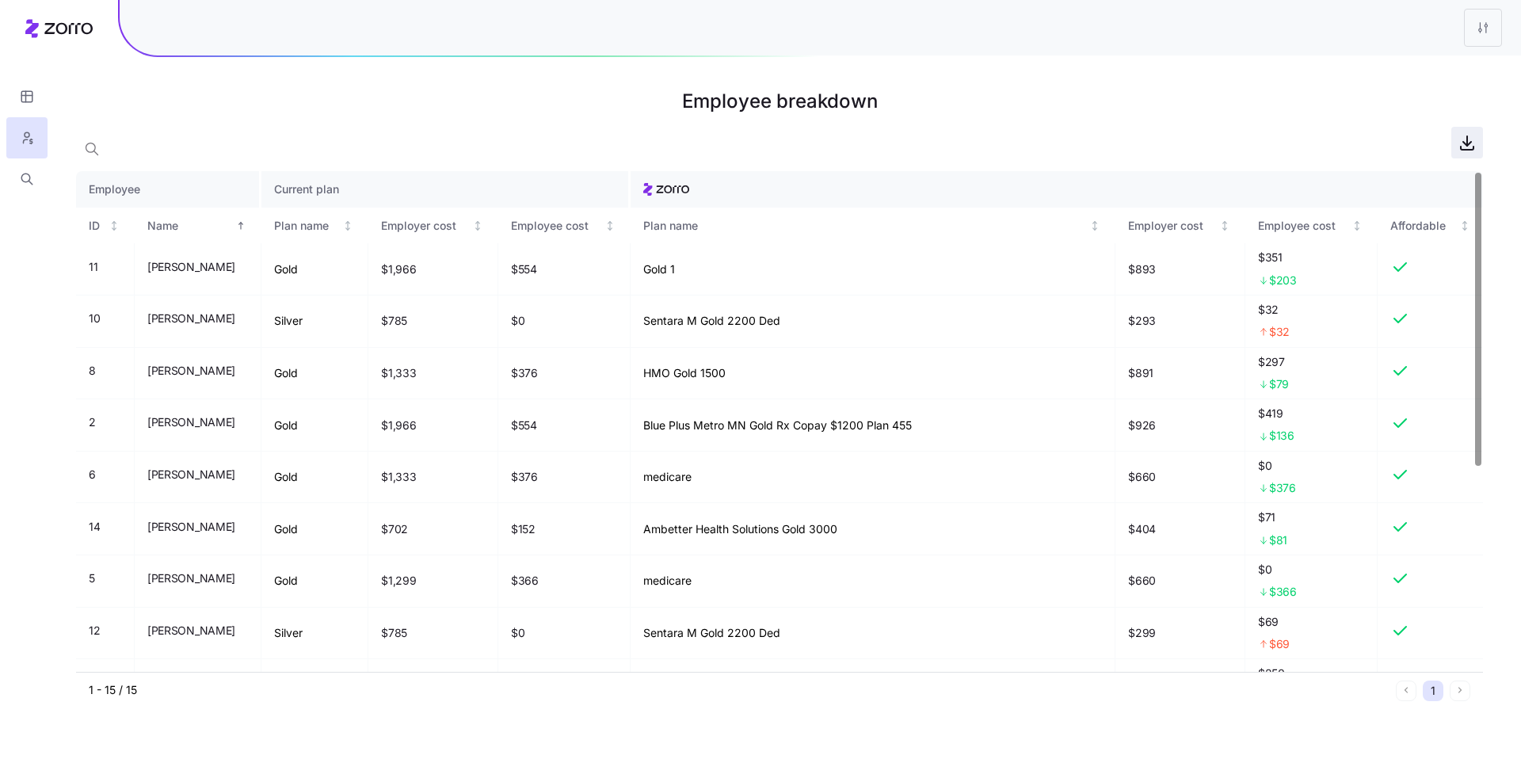
click at [1464, 148] on icon "button" at bounding box center [1466, 142] width 19 height 19
click at [1487, 30] on html "Employee breakdown Employee Current plan ID Name Plan name Employer cost Employ…" at bounding box center [760, 379] width 1521 height 759
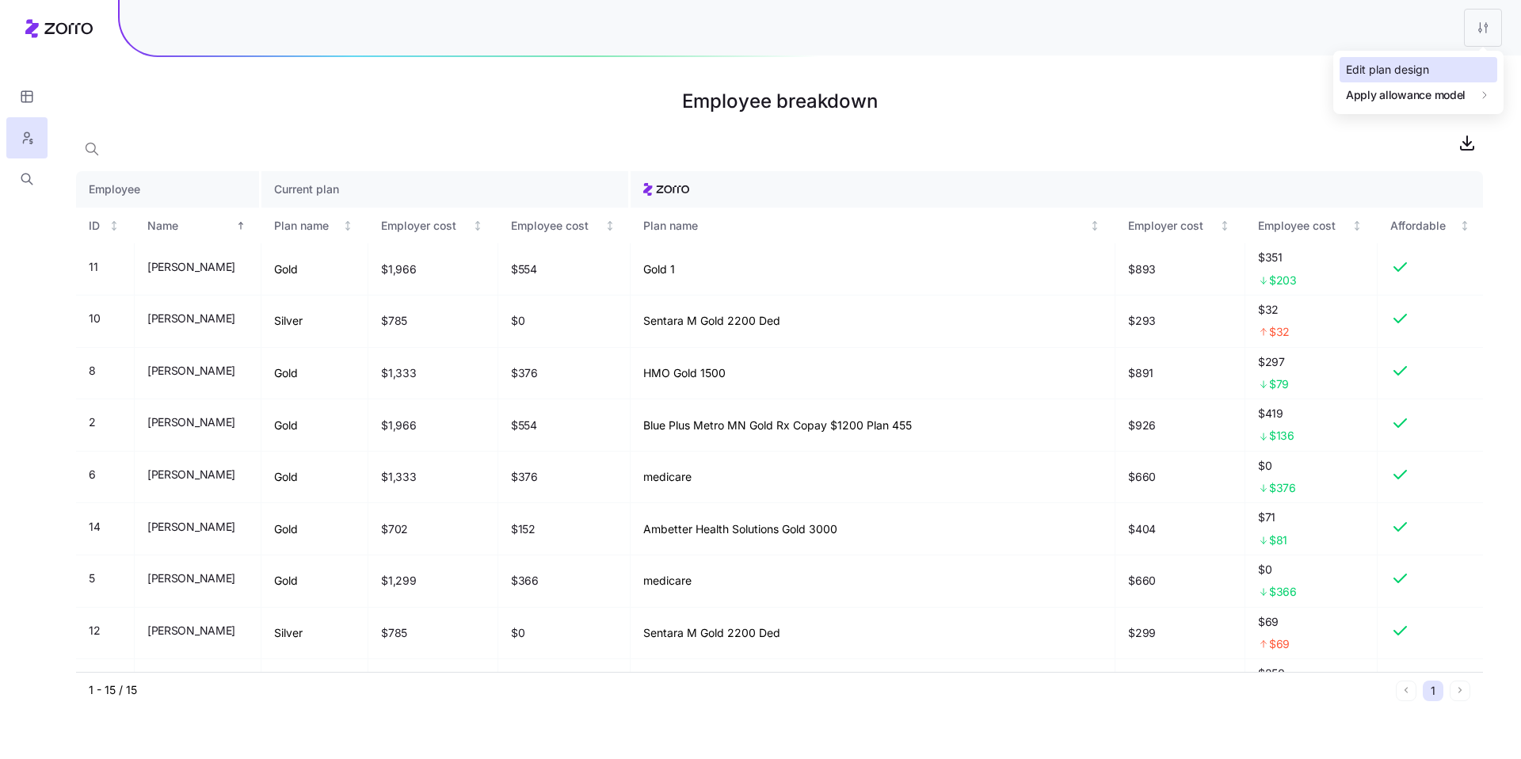
click at [1421, 66] on div "Edit plan design" at bounding box center [1387, 69] width 83 height 17
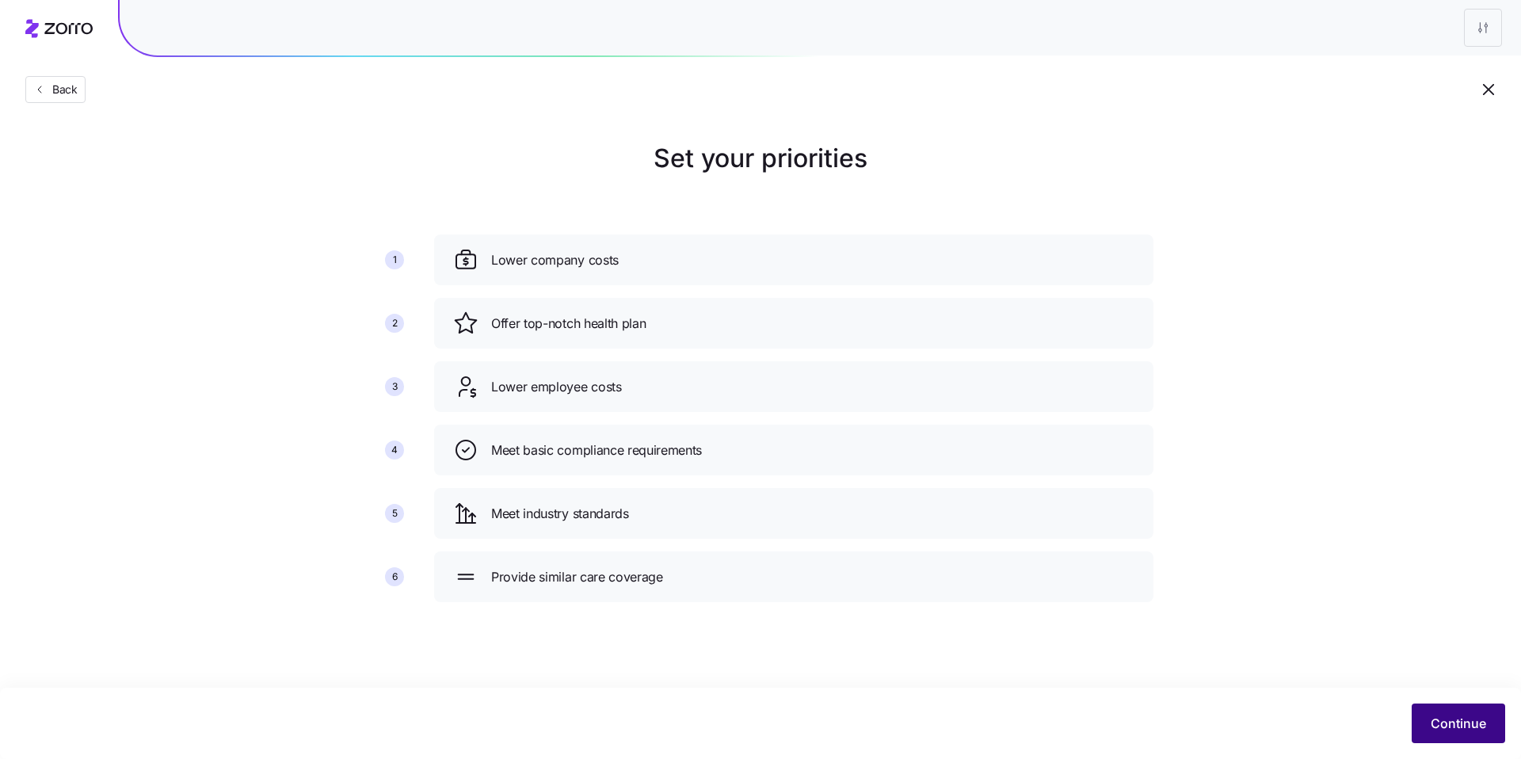
click at [1461, 739] on button "Continue" at bounding box center [1457, 723] width 93 height 40
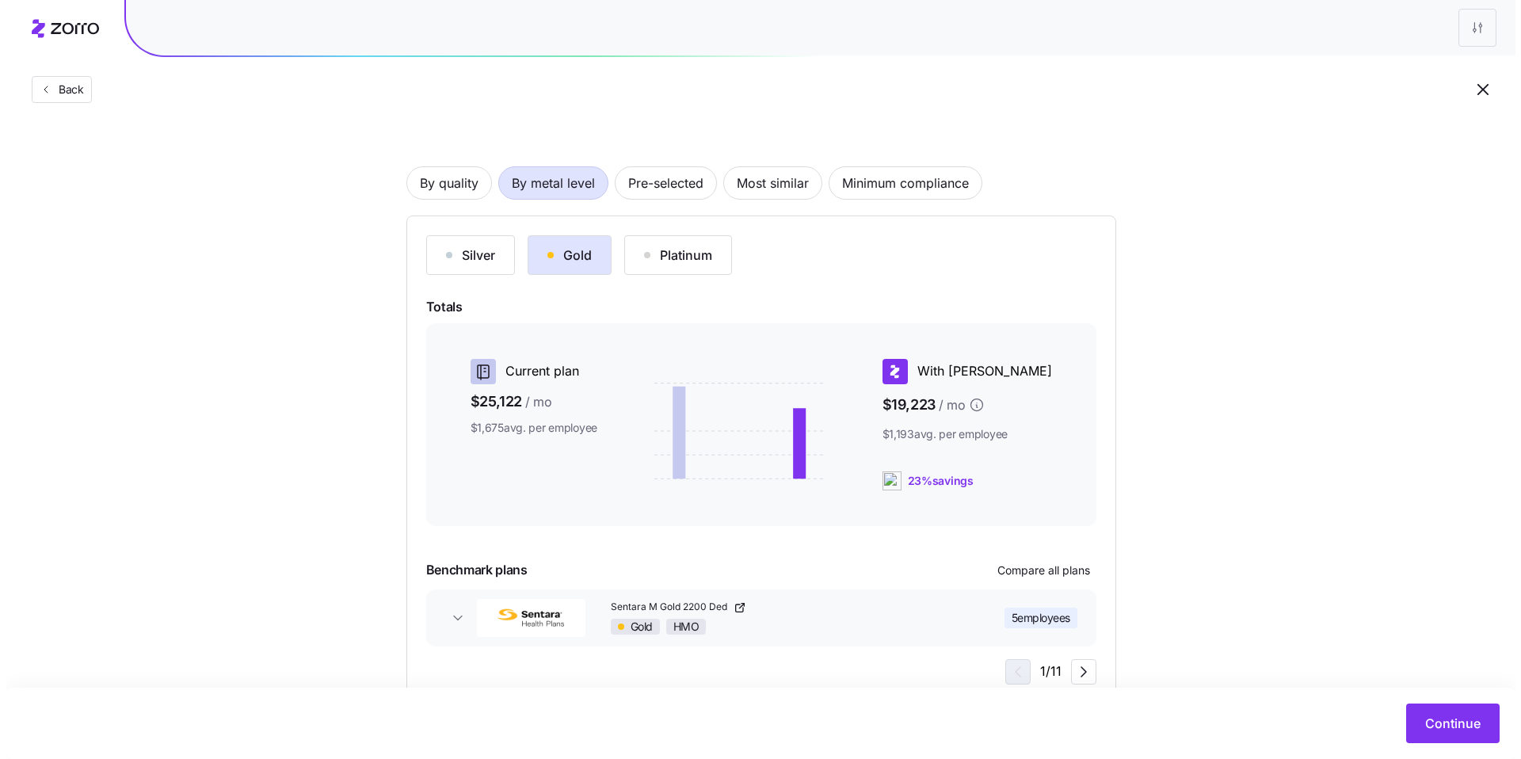
scroll to position [115, 0]
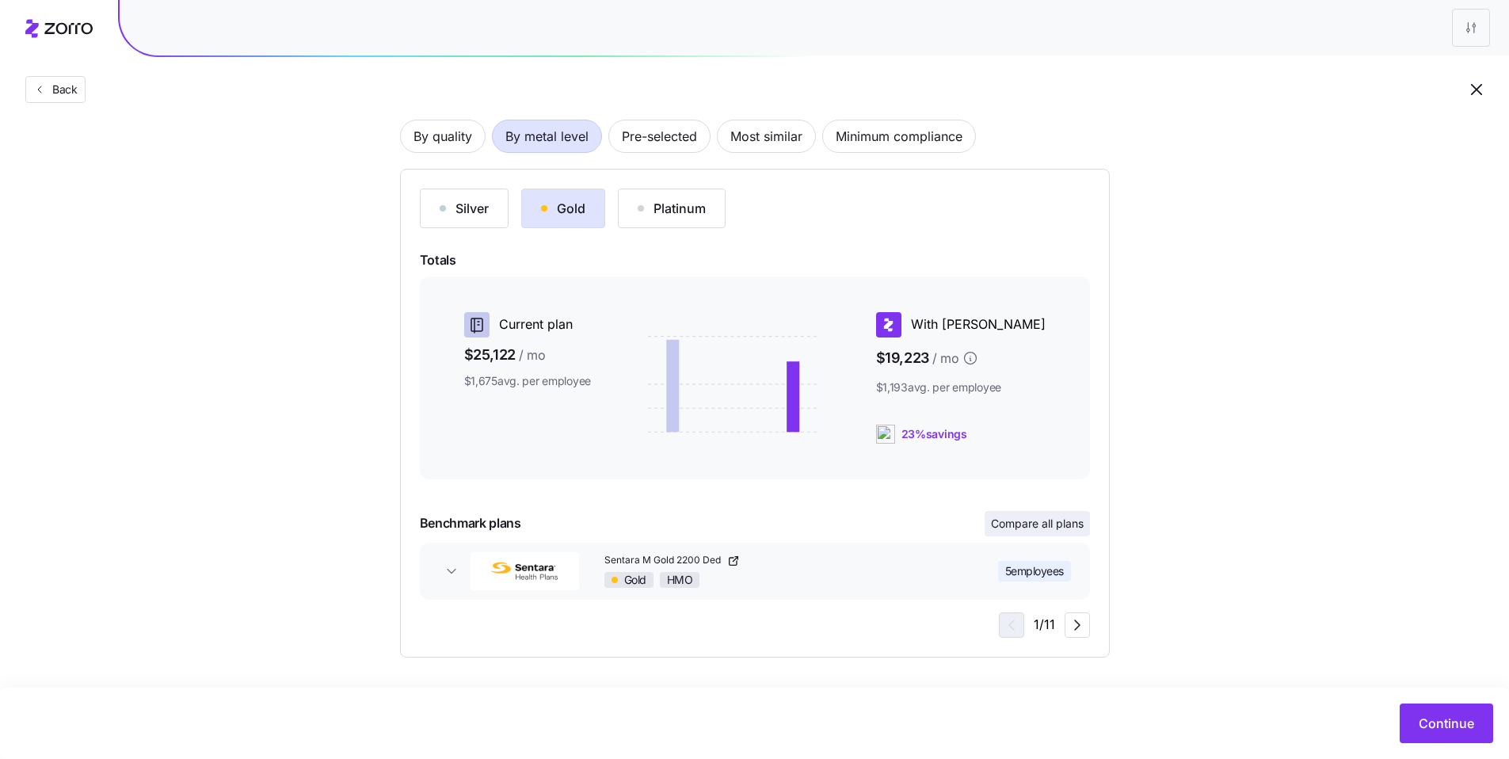
click at [1034, 526] on span "Compare all plans" at bounding box center [1037, 524] width 93 height 16
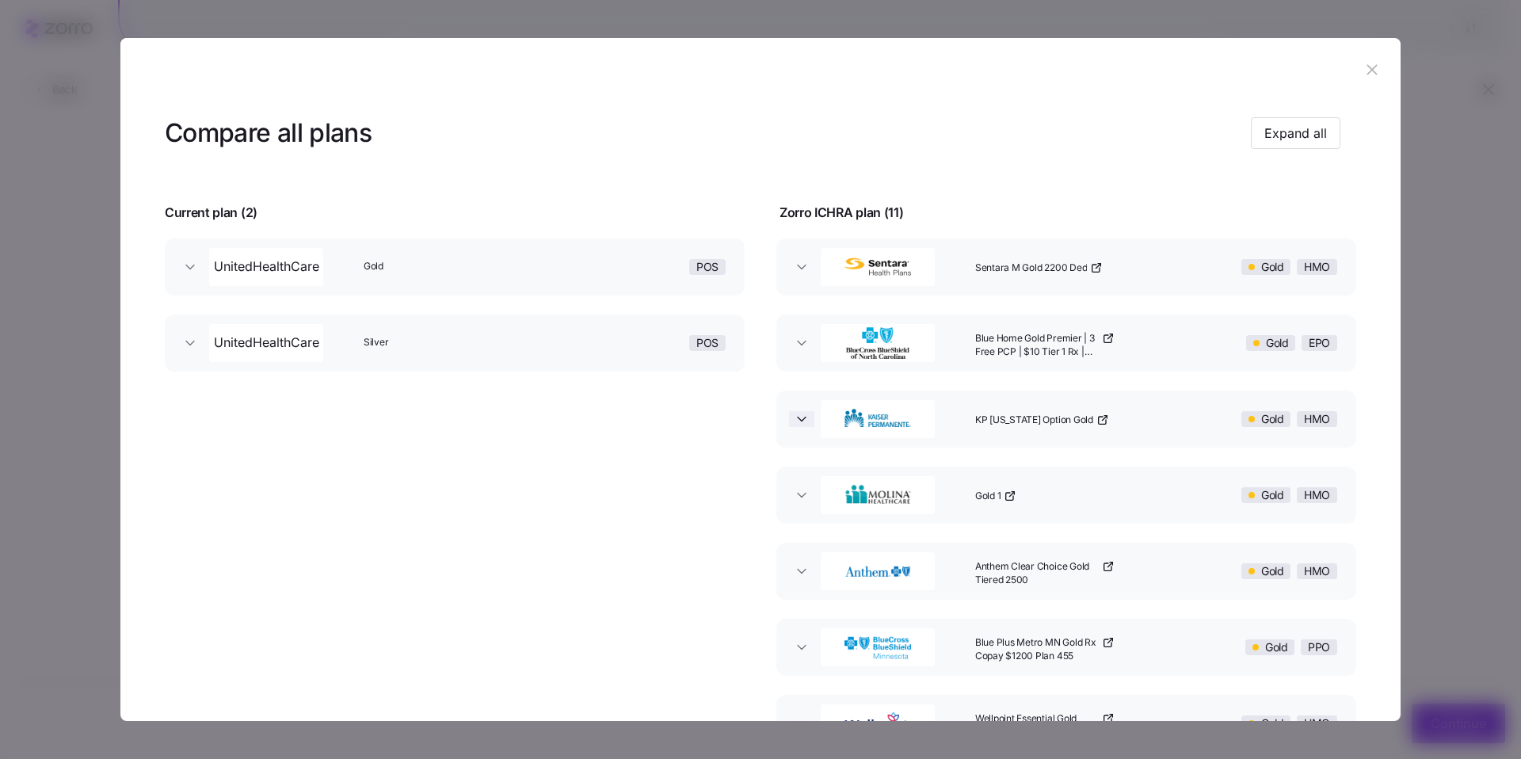
click at [798, 419] on icon "button" at bounding box center [802, 419] width 8 height 4
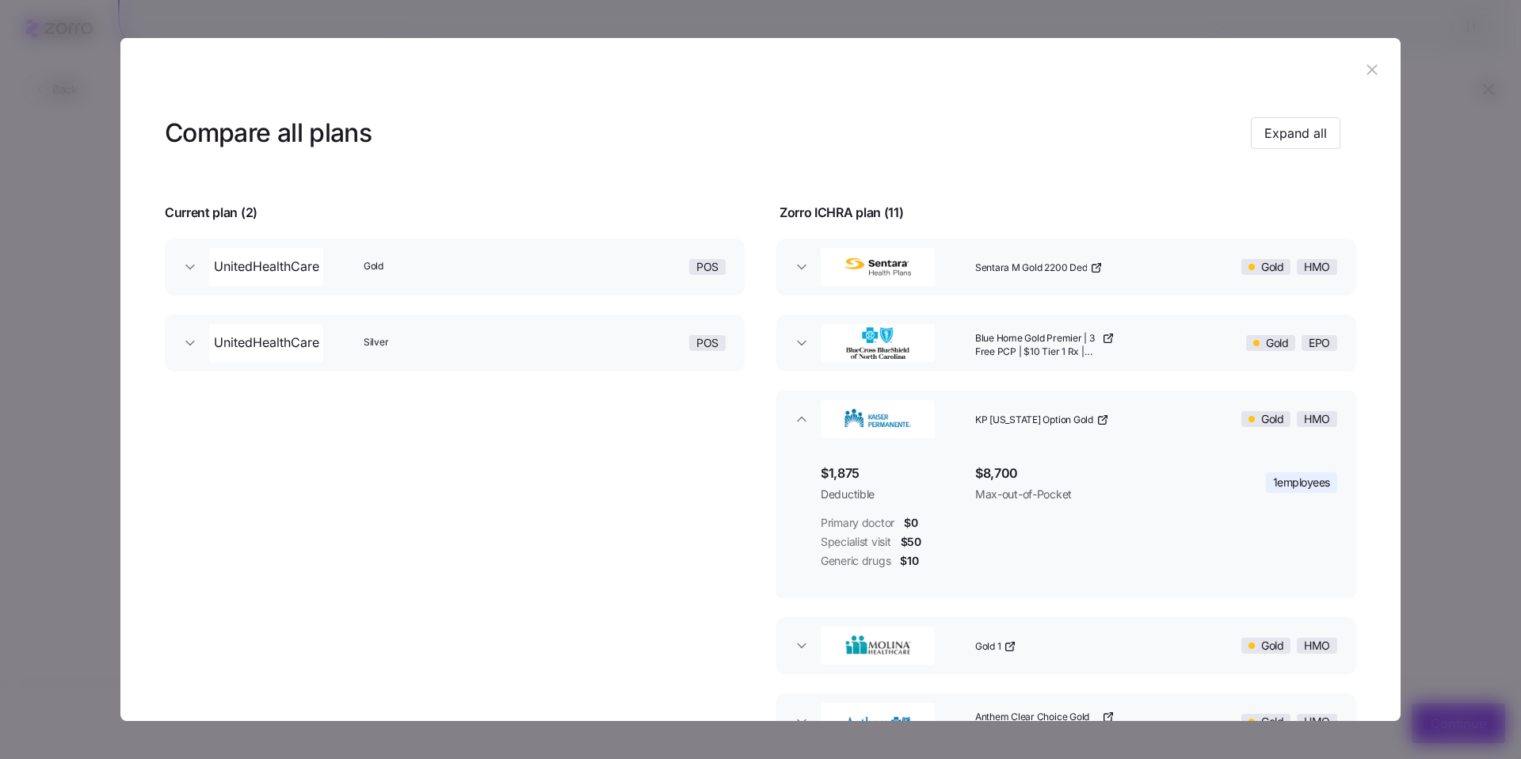
click at [1099, 418] on icon "button" at bounding box center [1102, 420] width 7 height 7
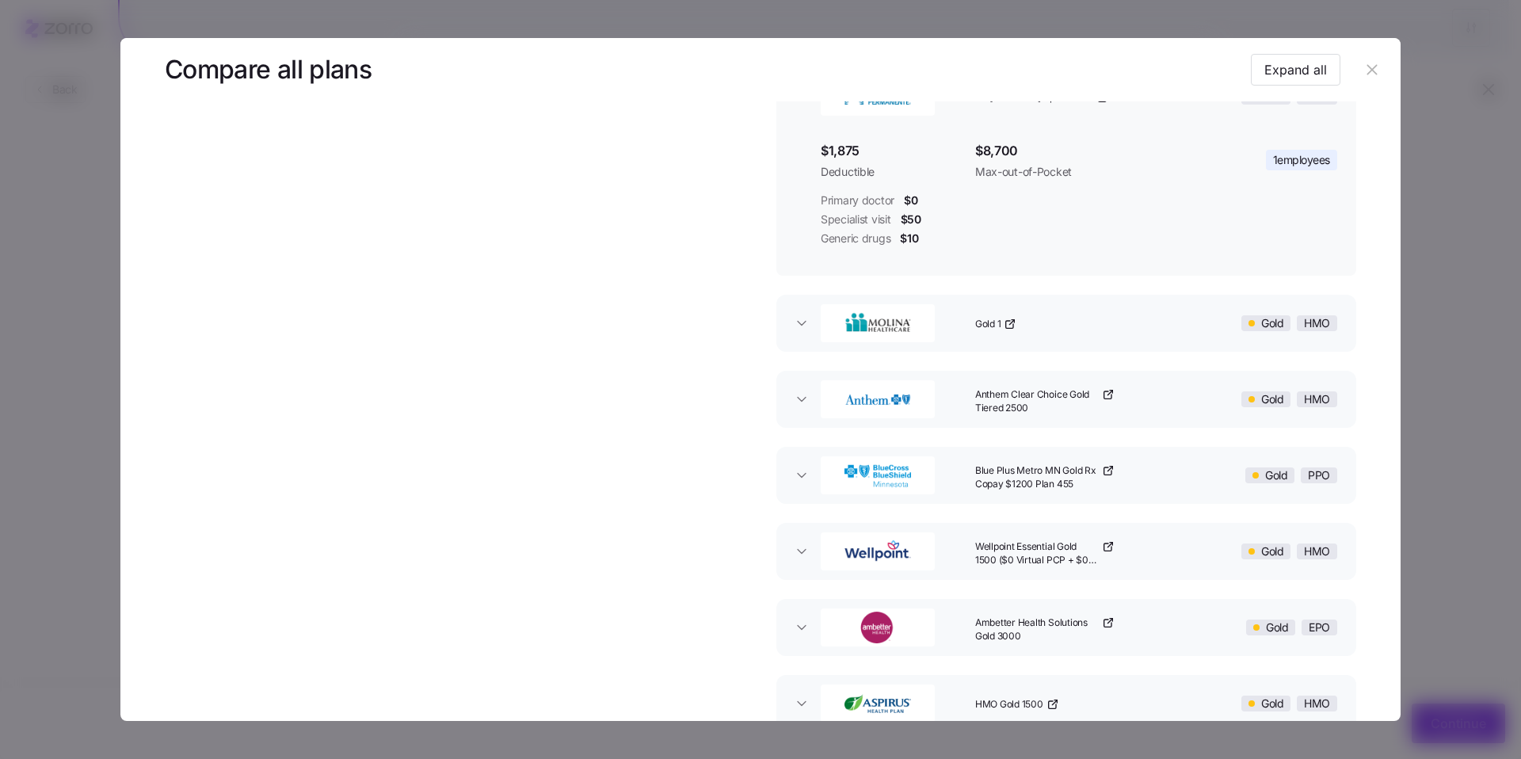
scroll to position [509, 0]
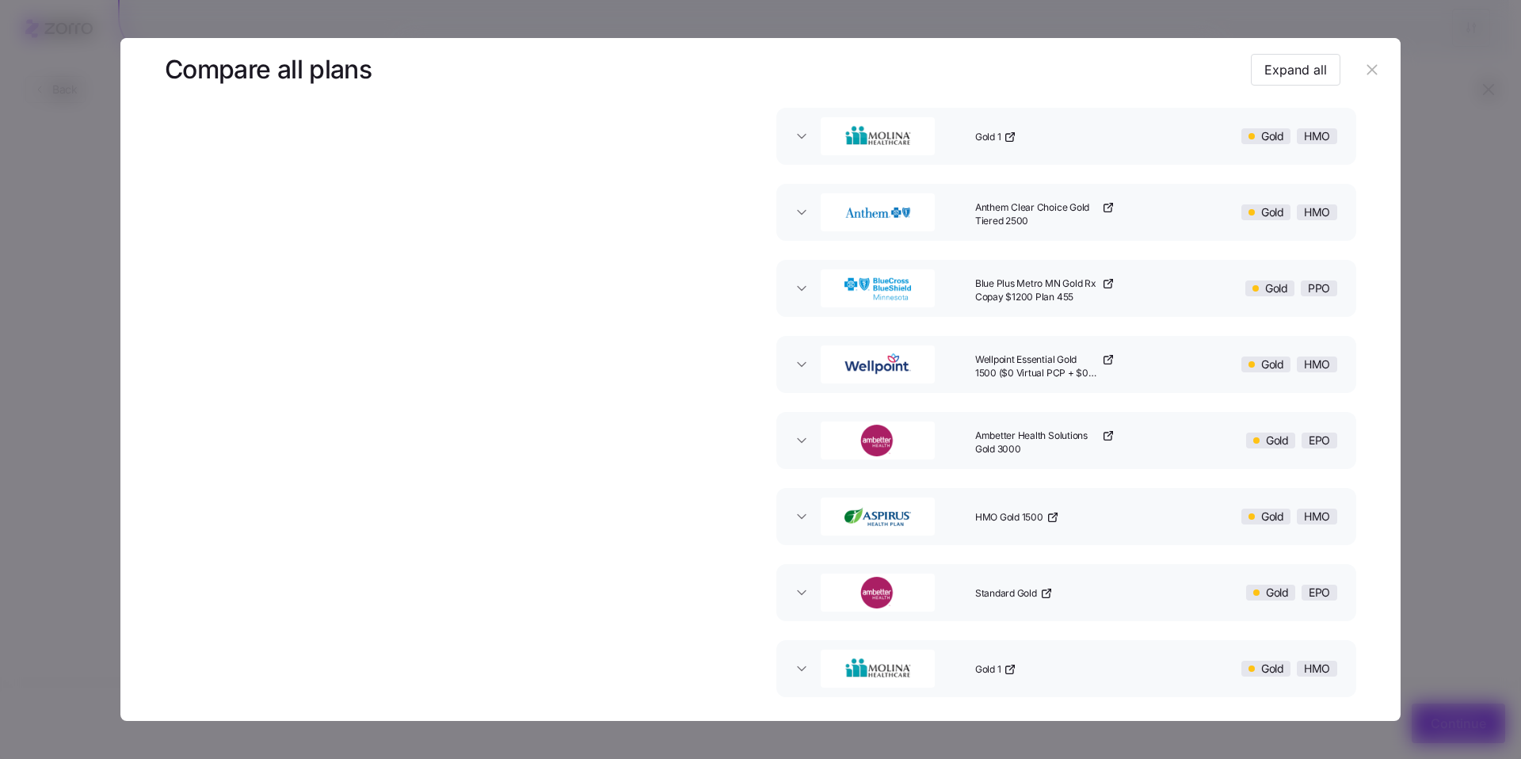
click at [1103, 360] on icon "button" at bounding box center [1106, 359] width 7 height 7
click at [798, 518] on icon "button" at bounding box center [802, 516] width 8 height 4
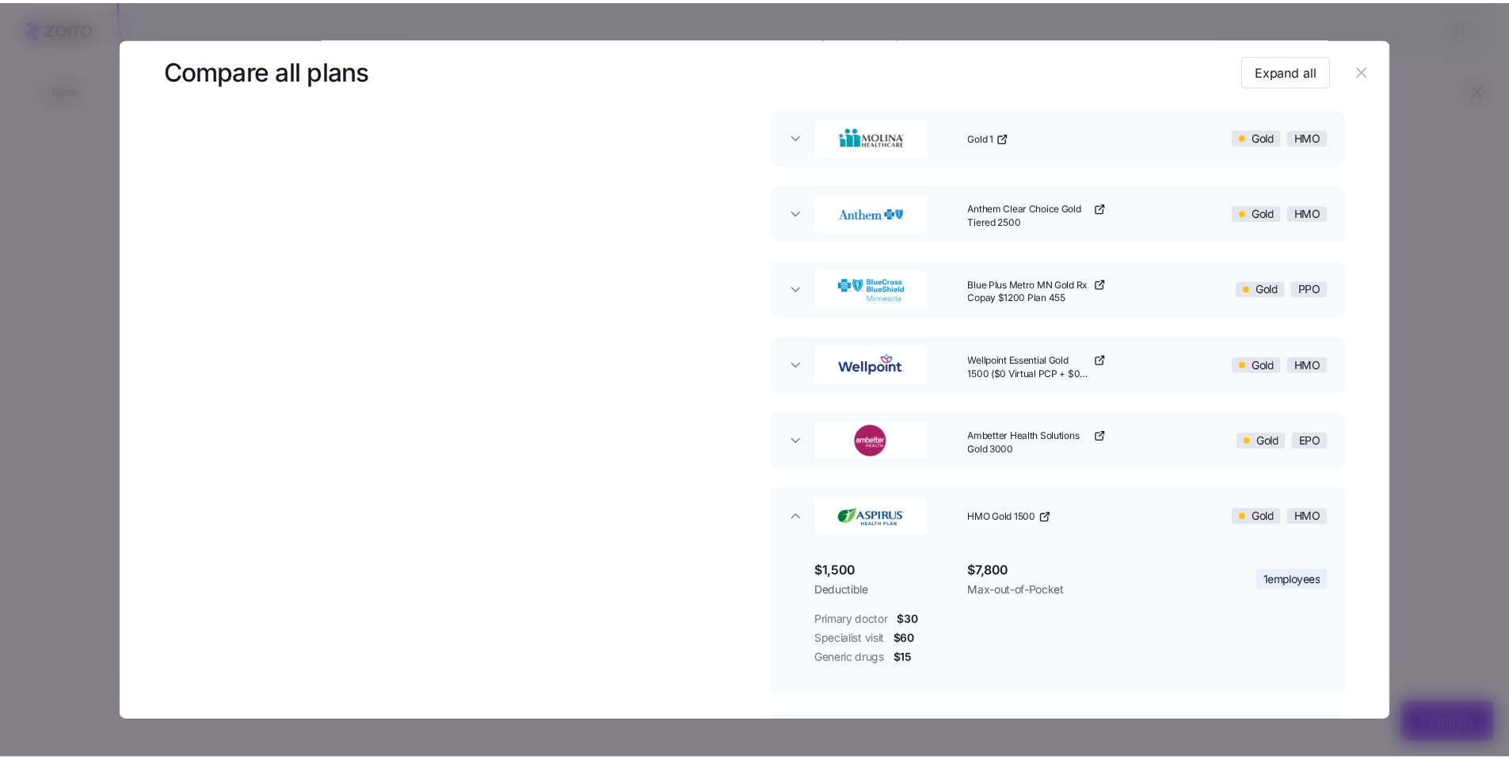
scroll to position [537, 0]
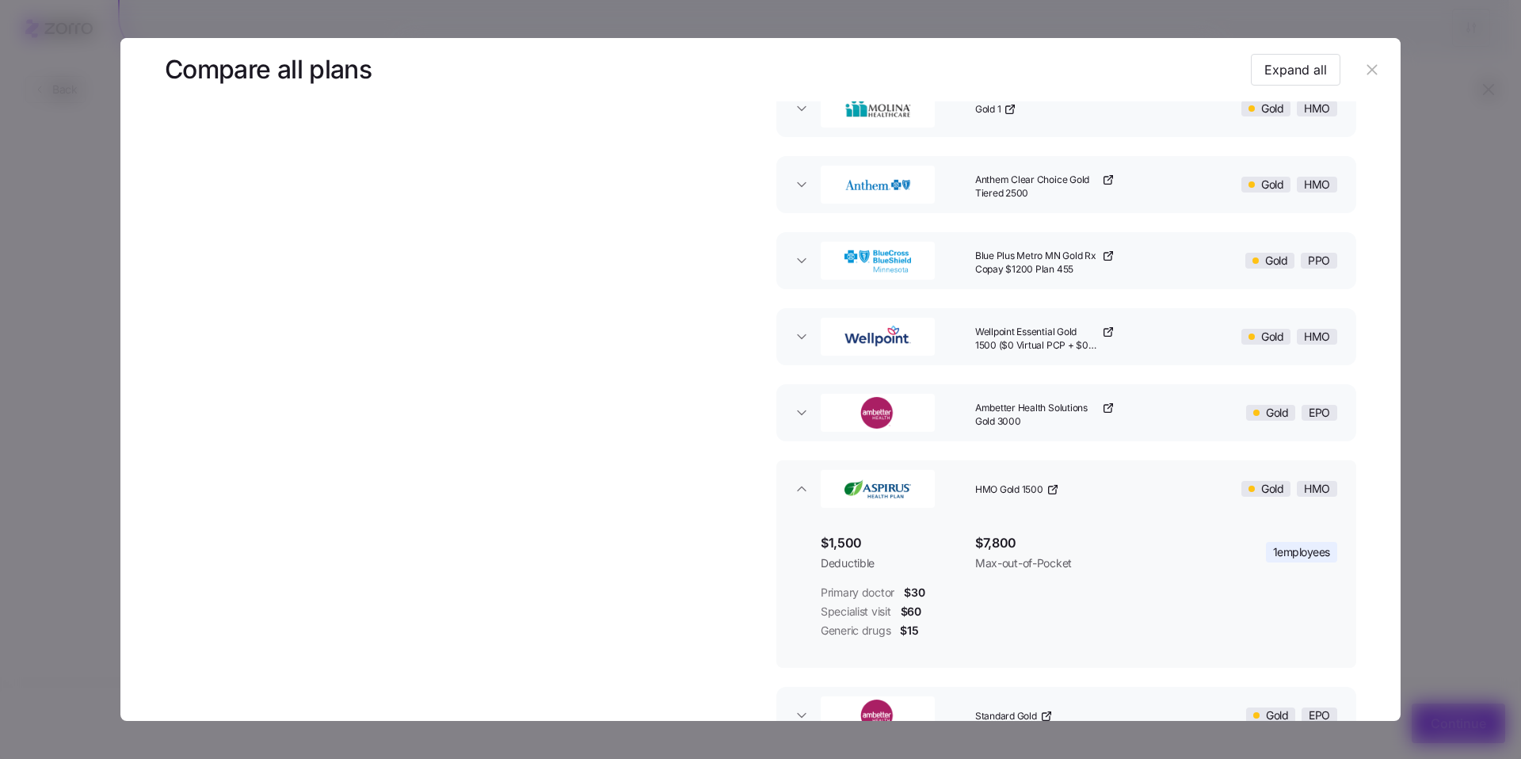
click at [1048, 492] on icon "button" at bounding box center [1051, 489] width 7 height 7
click at [1371, 78] on icon "button" at bounding box center [1371, 69] width 17 height 17
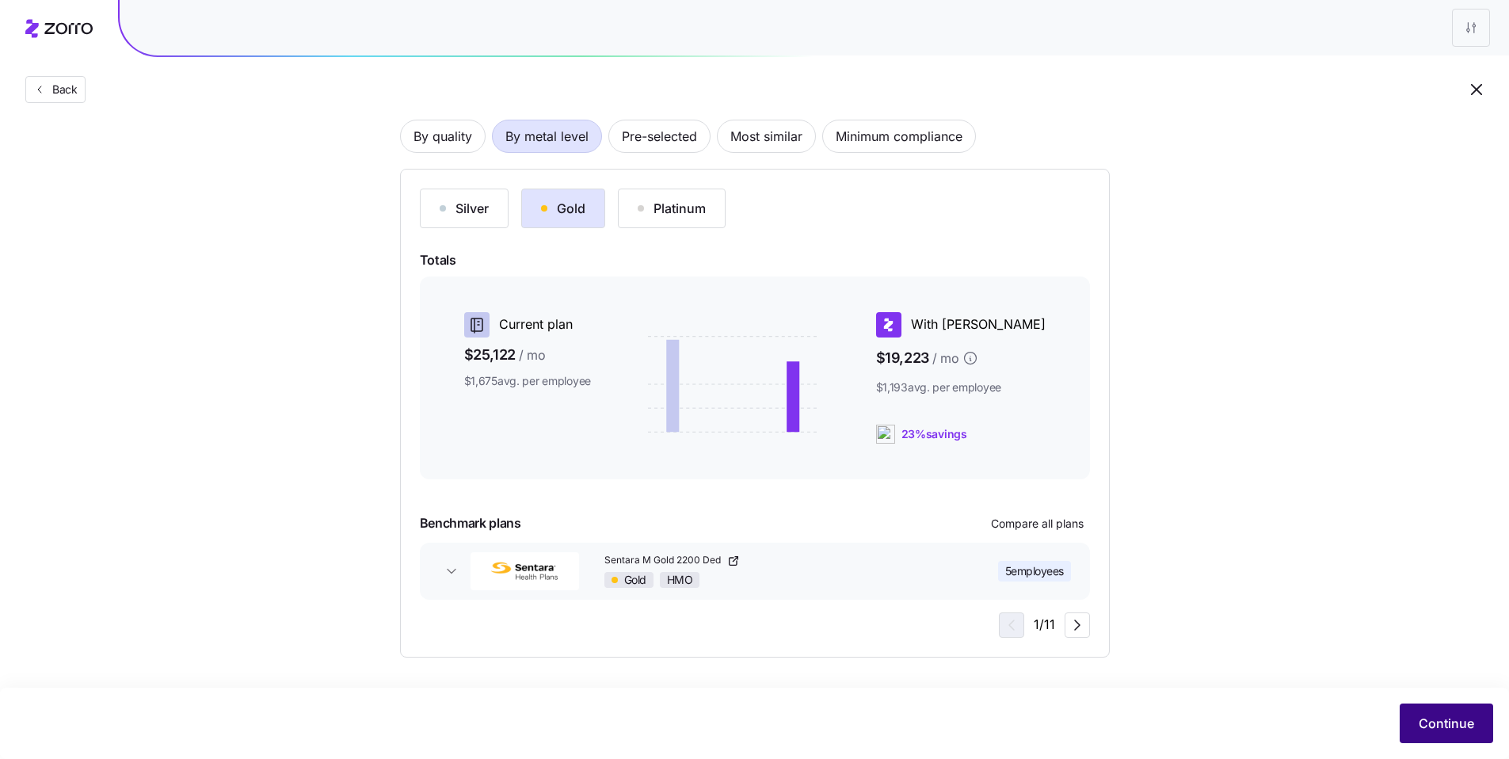
click at [1452, 725] on span "Continue" at bounding box center [1446, 723] width 55 height 19
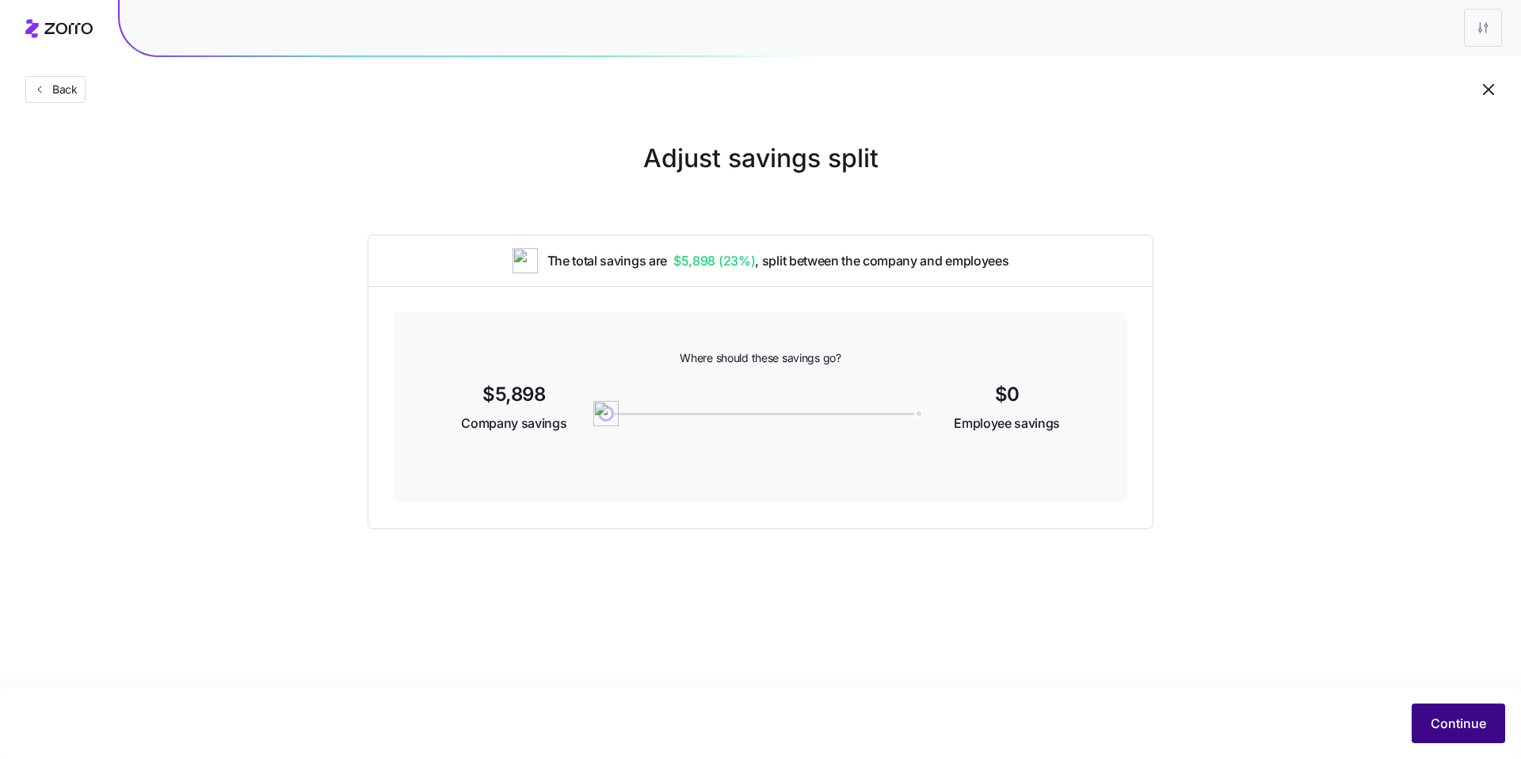
click at [1470, 708] on button "Continue" at bounding box center [1457, 723] width 93 height 40
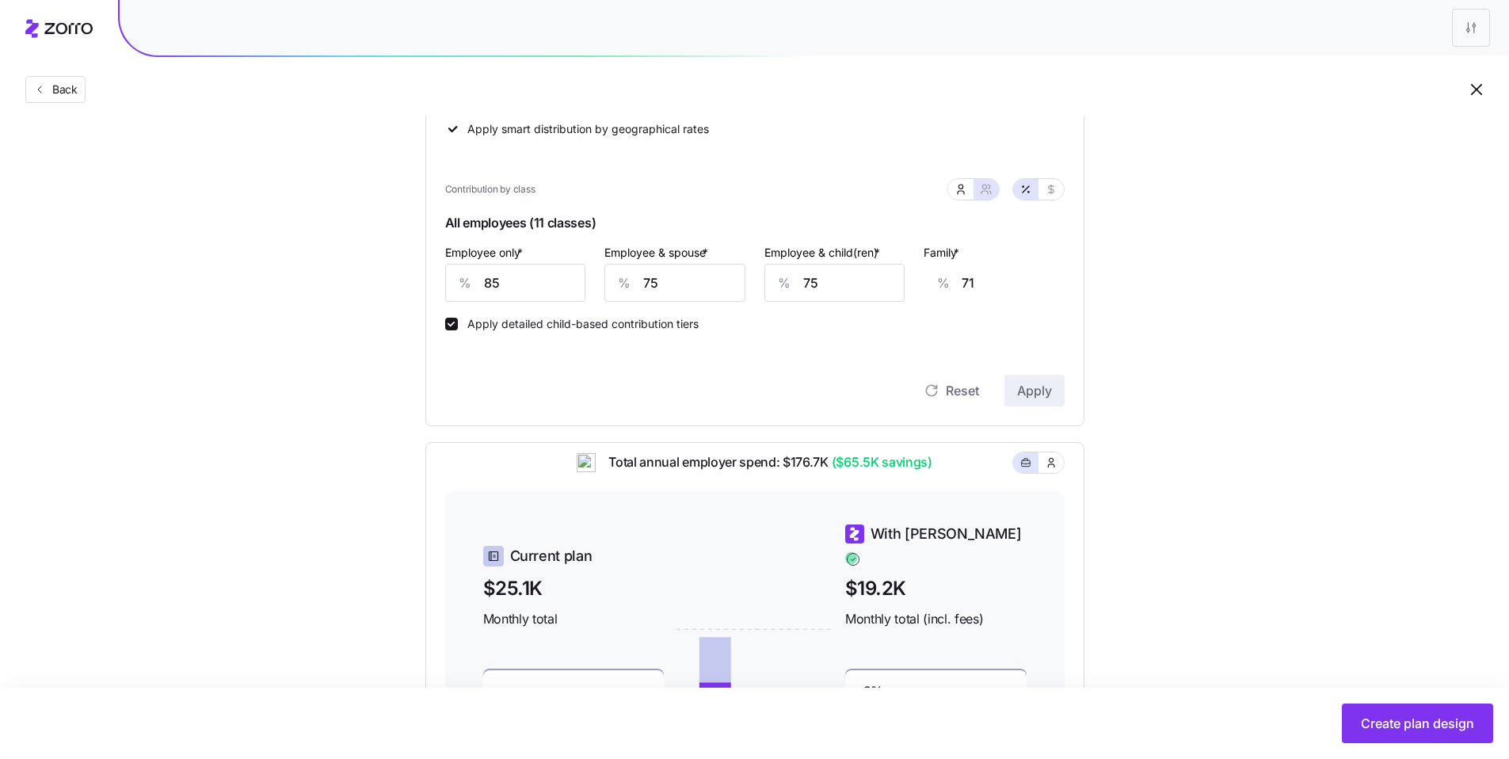
scroll to position [385, 0]
click at [965, 194] on icon "button" at bounding box center [960, 191] width 13 height 13
type input "65"
type input "61"
click at [992, 194] on button "button" at bounding box center [985, 191] width 25 height 21
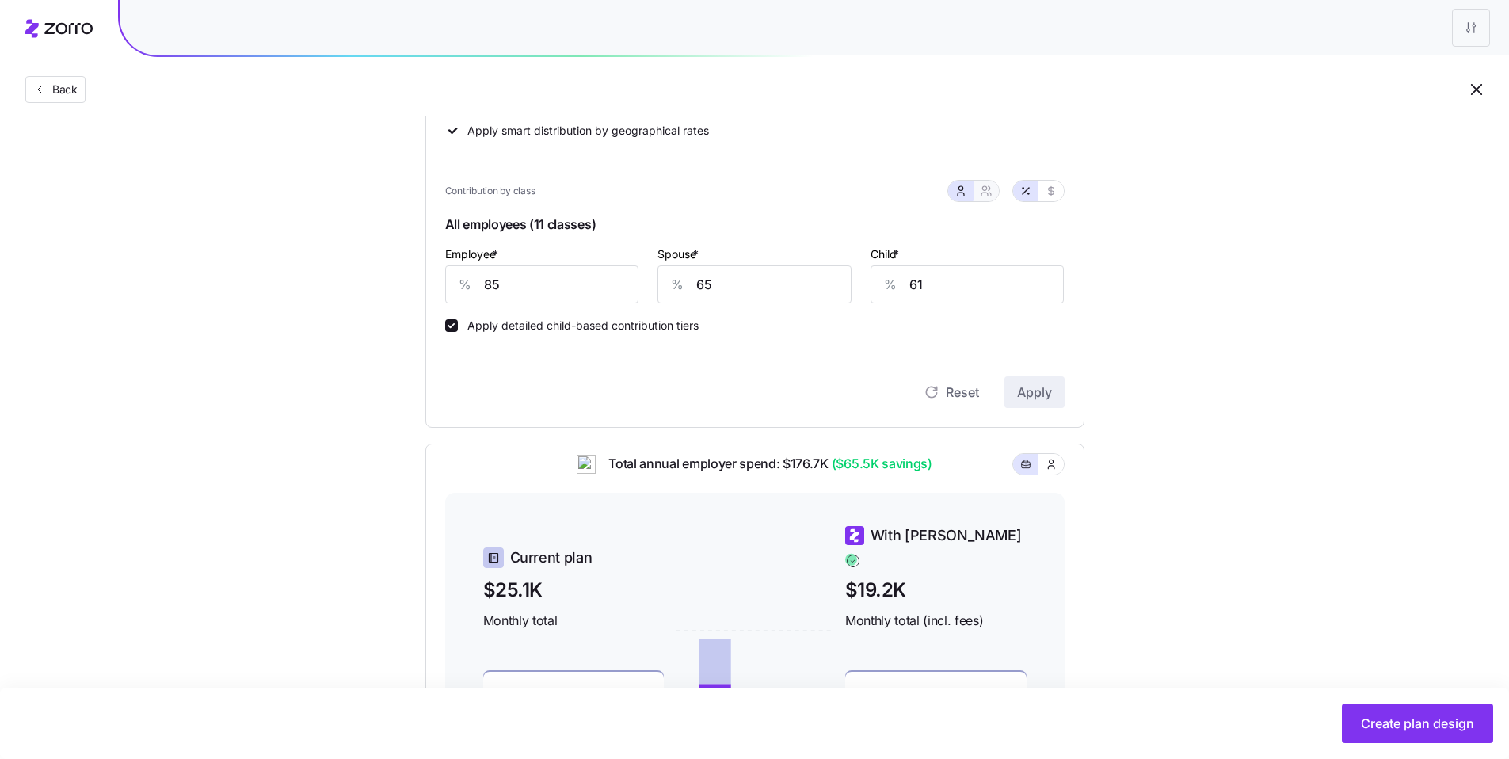
type input "75"
click at [965, 195] on button "button" at bounding box center [960, 191] width 13 height 13
type input "65"
type input "61"
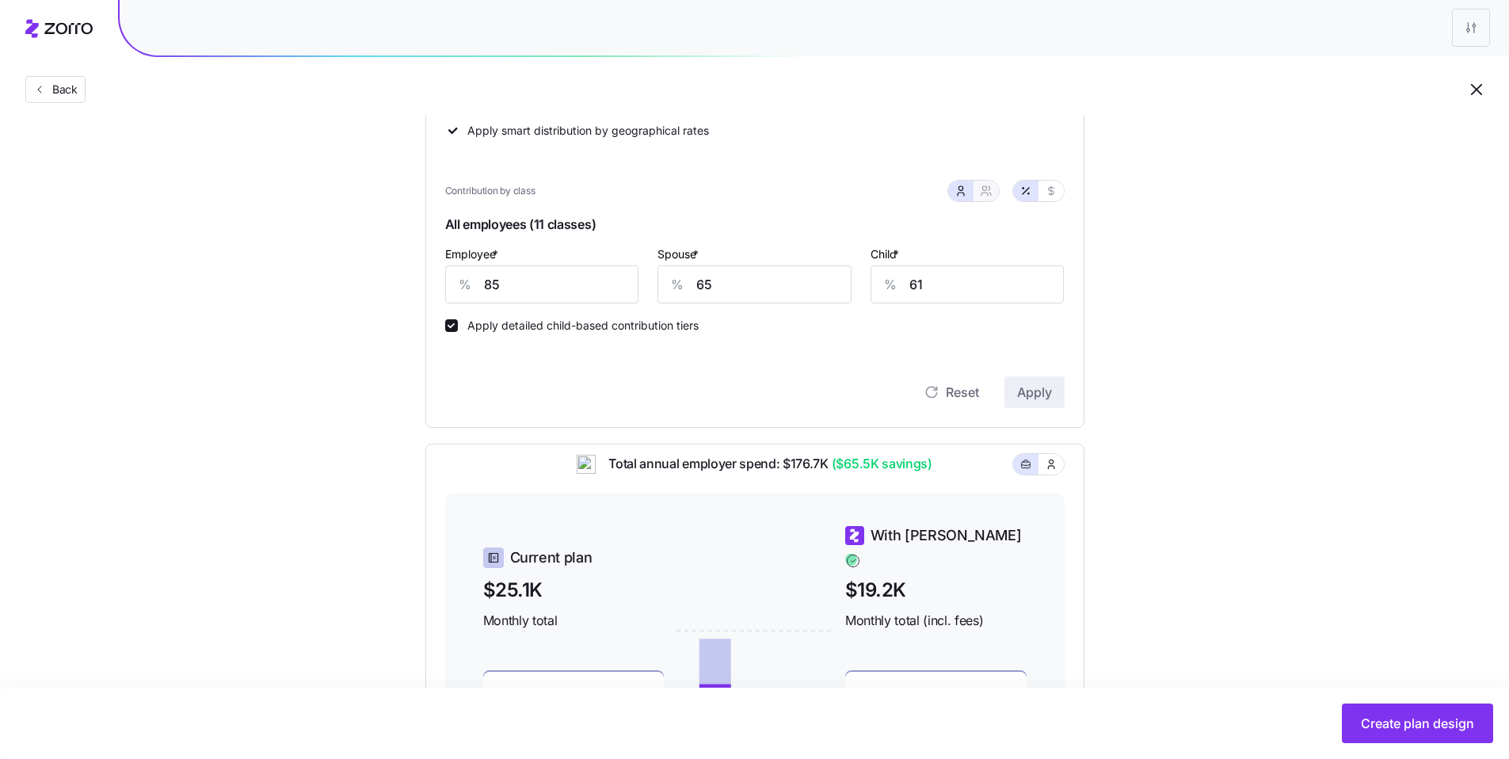
click at [985, 194] on icon "button" at bounding box center [986, 191] width 13 height 13
type input "75"
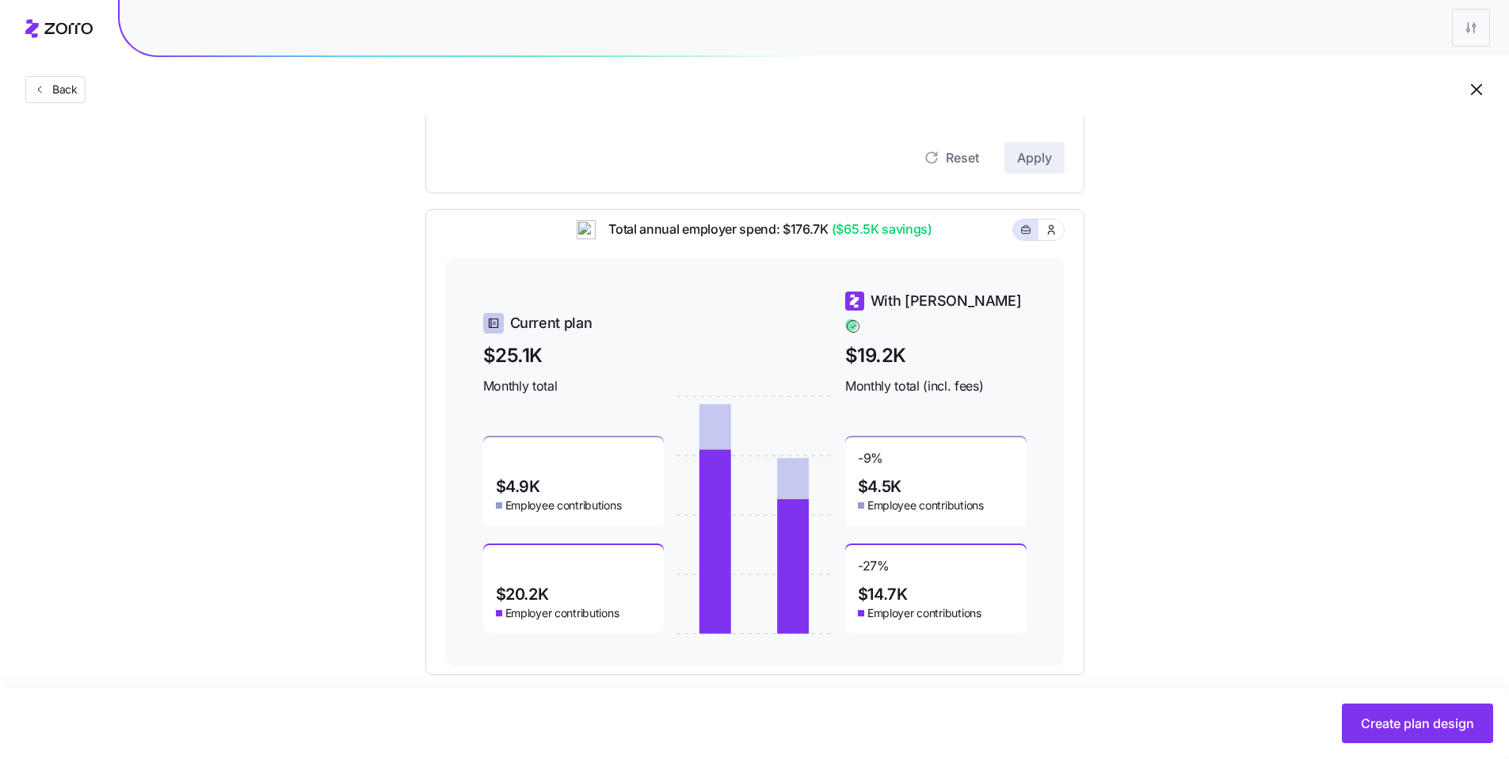
scroll to position [637, 0]
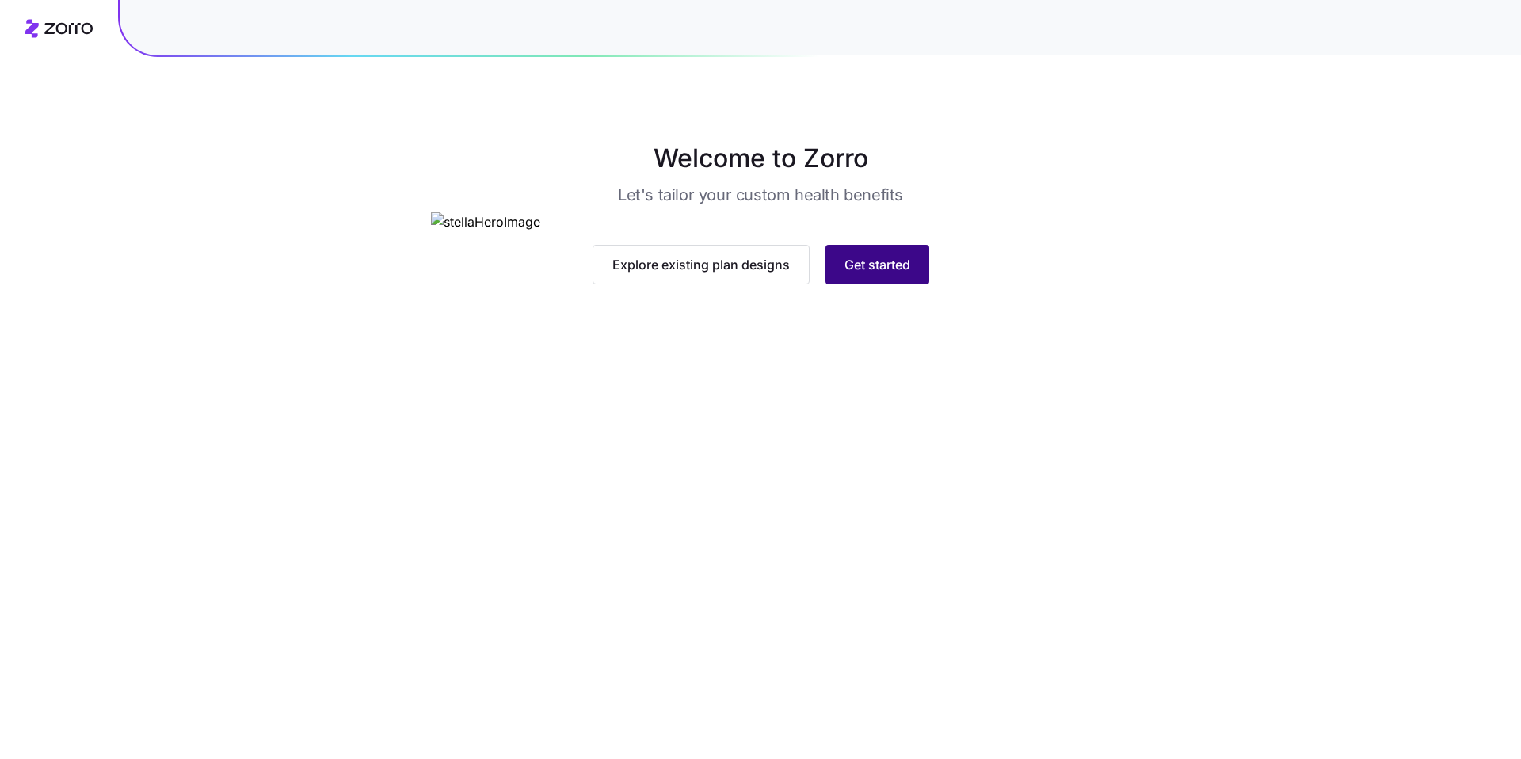
click at [904, 284] on button "Get started" at bounding box center [877, 265] width 104 height 40
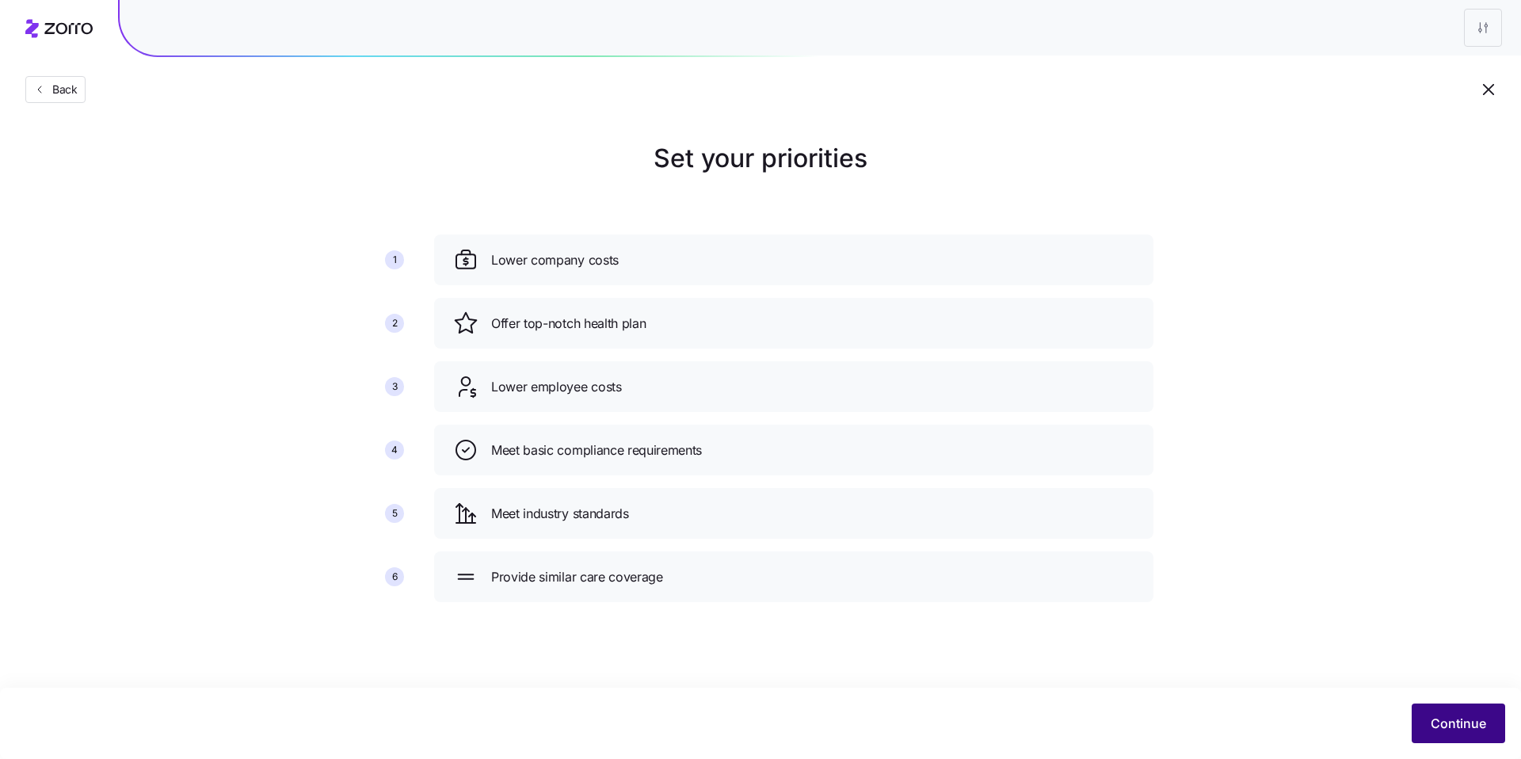
click at [1449, 713] on button "Continue" at bounding box center [1457, 723] width 93 height 40
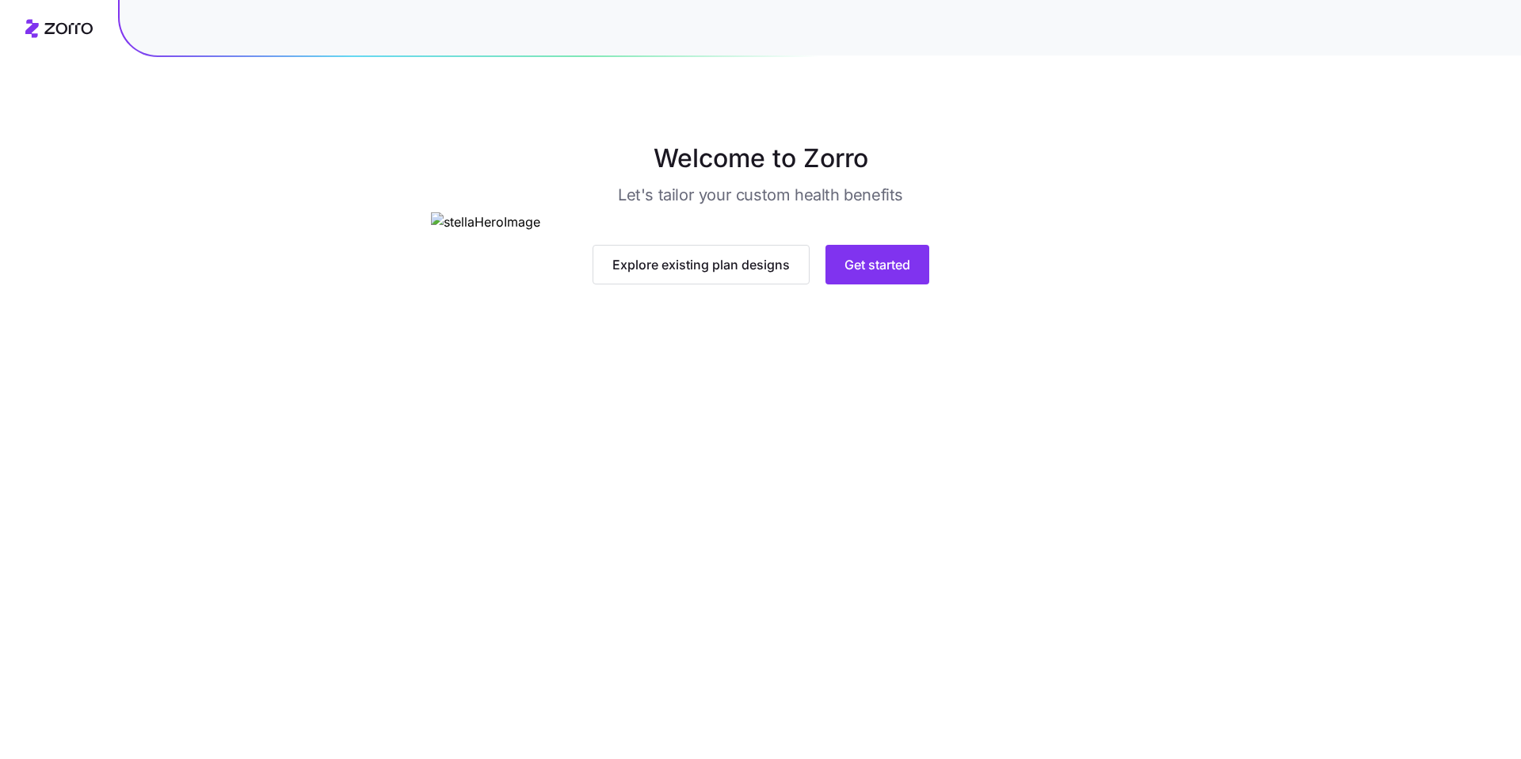
click at [931, 284] on div "Explore existing plan designs Get started" at bounding box center [761, 265] width 660 height 40
click at [928, 284] on button "Get started" at bounding box center [877, 265] width 104 height 40
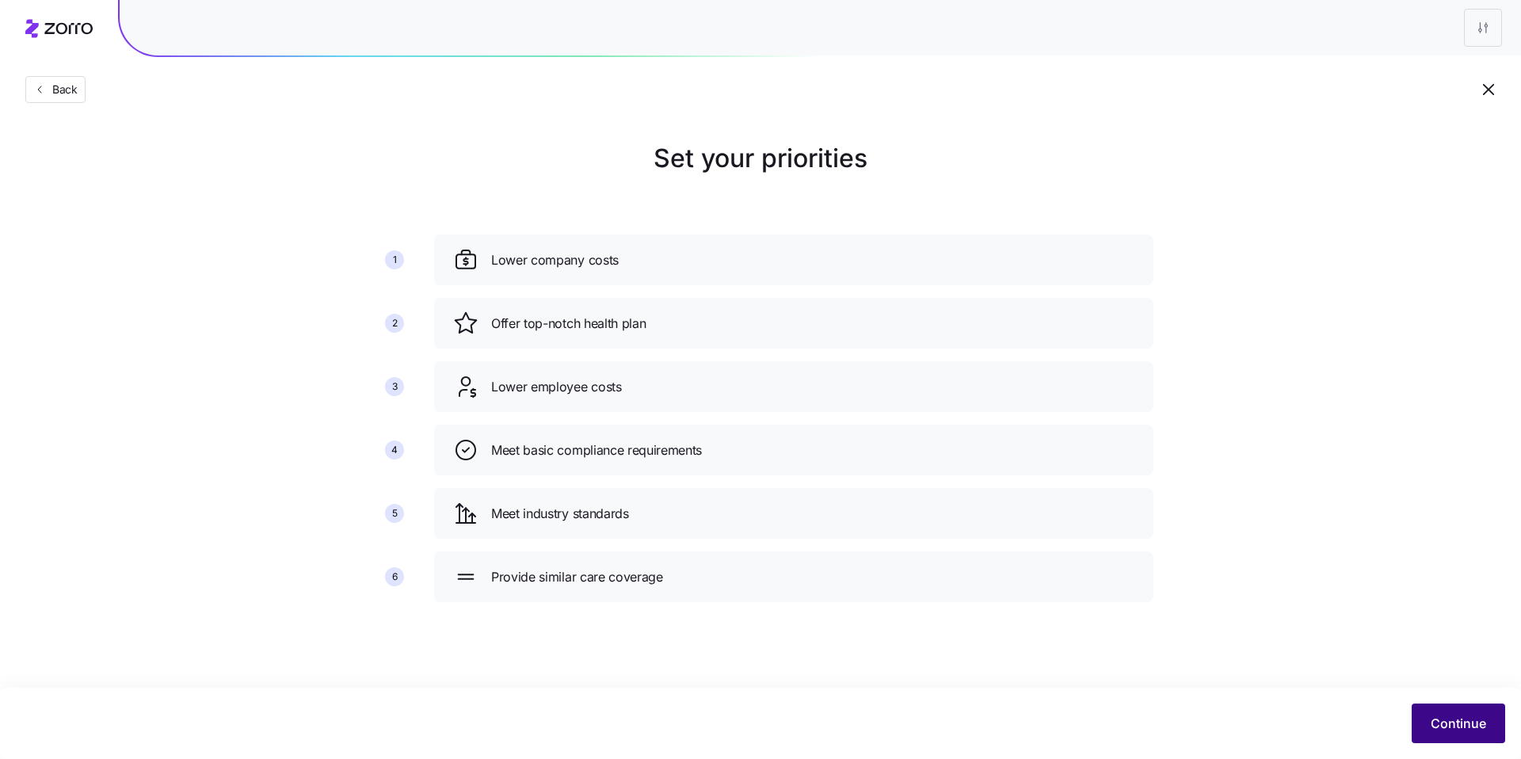
click at [1434, 707] on button "Continue" at bounding box center [1457, 723] width 93 height 40
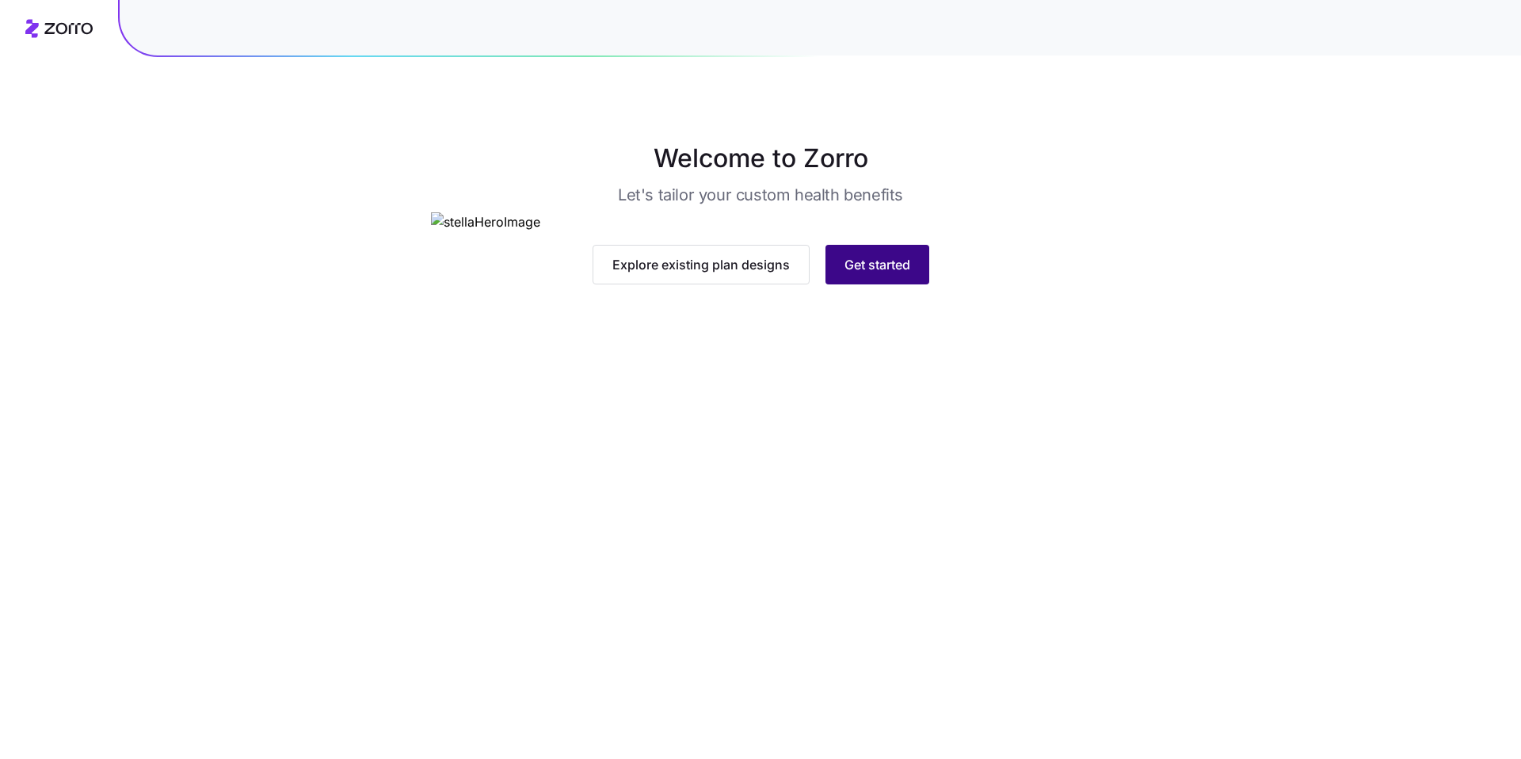
click at [886, 284] on button "Get started" at bounding box center [877, 265] width 104 height 40
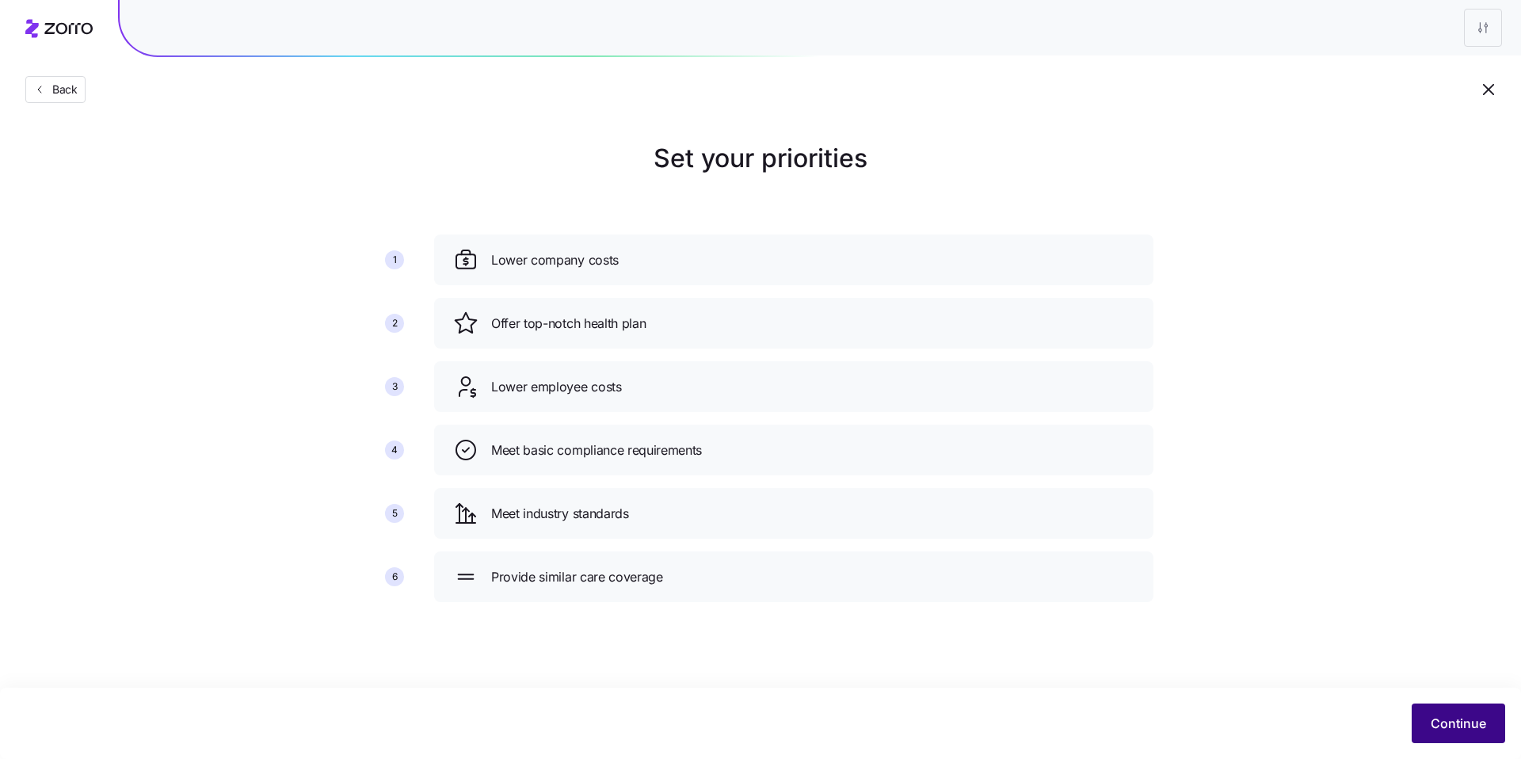
click at [1459, 720] on span "Continue" at bounding box center [1457, 723] width 55 height 19
